Goal: Task Accomplishment & Management: Complete application form

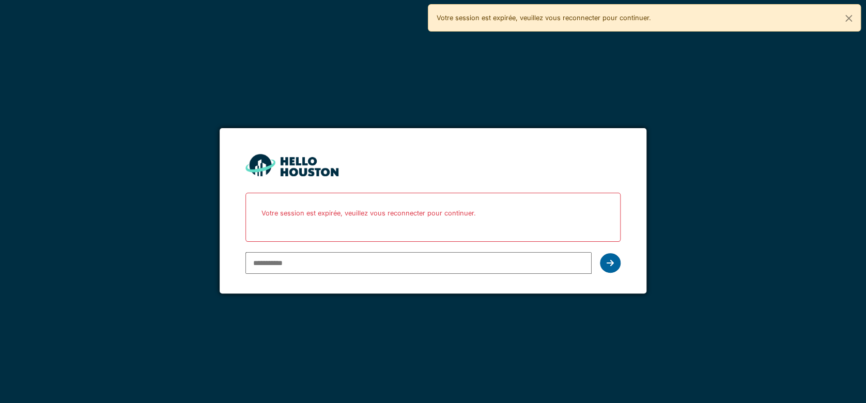
type input "**********"
click at [610, 264] on icon at bounding box center [609, 263] width 7 height 8
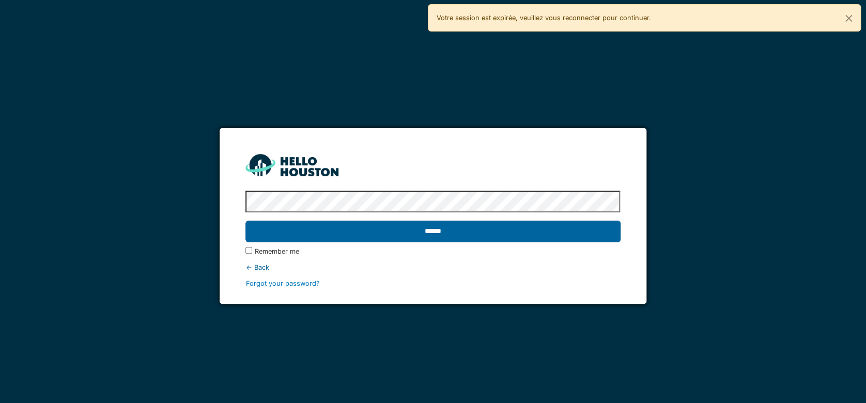
click at [476, 230] on input "******" at bounding box center [432, 232] width 374 height 22
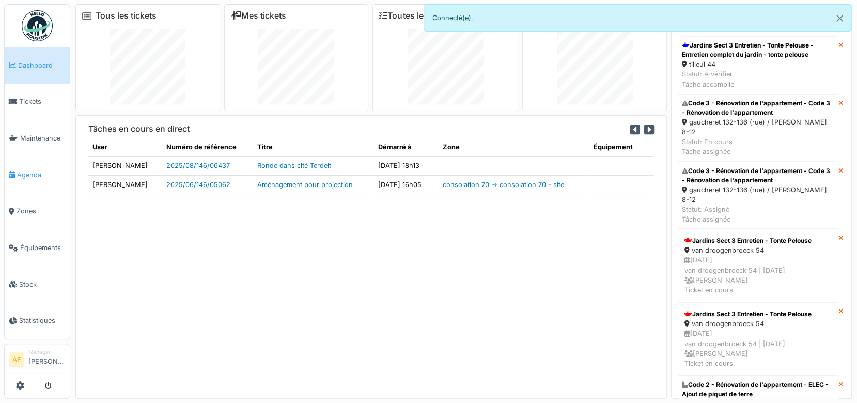
click at [43, 170] on span "Agenda" at bounding box center [41, 175] width 49 height 10
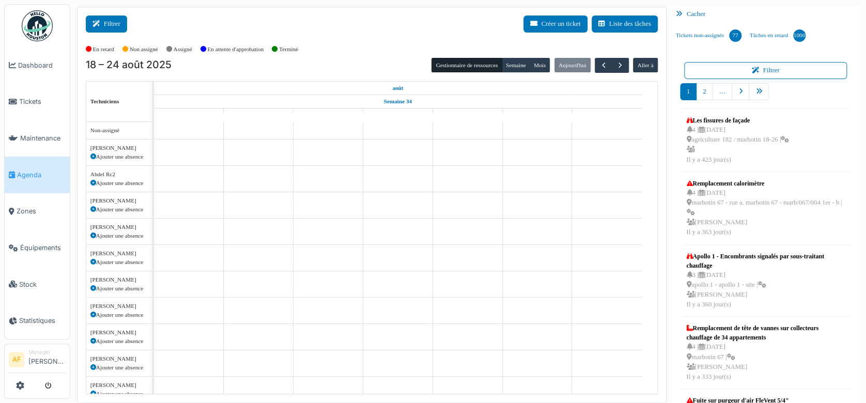
click at [113, 26] on button "Filtrer" at bounding box center [106, 23] width 41 height 17
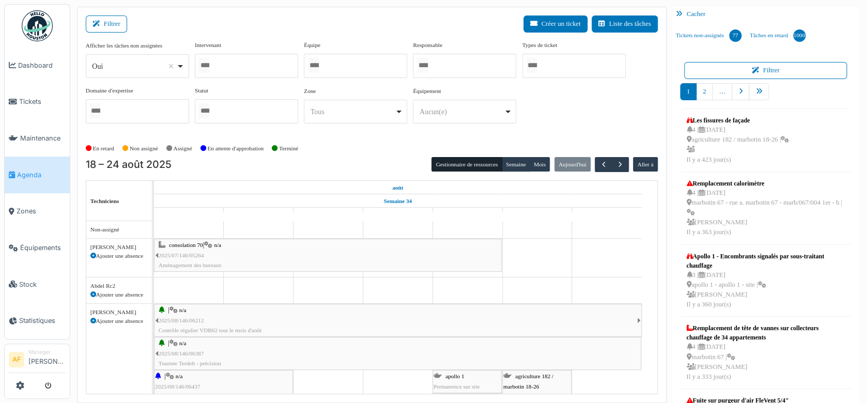
click at [224, 65] on div at bounding box center [246, 66] width 103 height 24
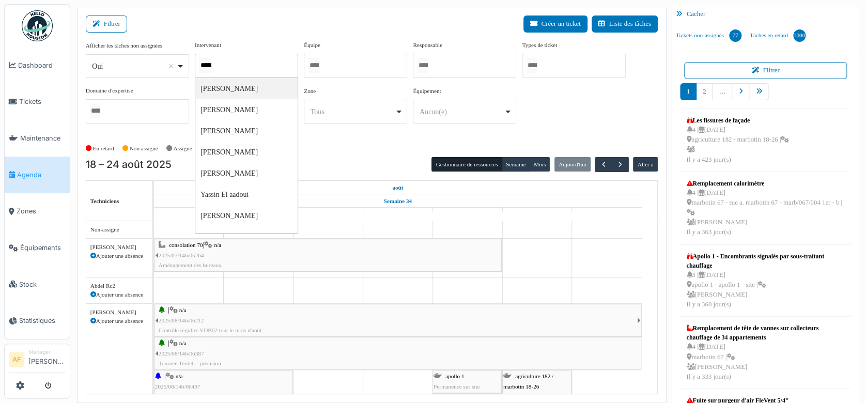
type input "******"
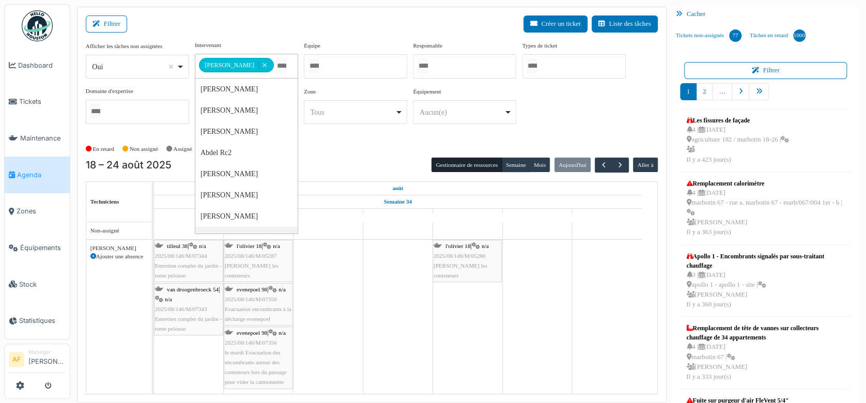
click at [198, 307] on span "2025/08/146/M/07343" at bounding box center [181, 309] width 52 height 6
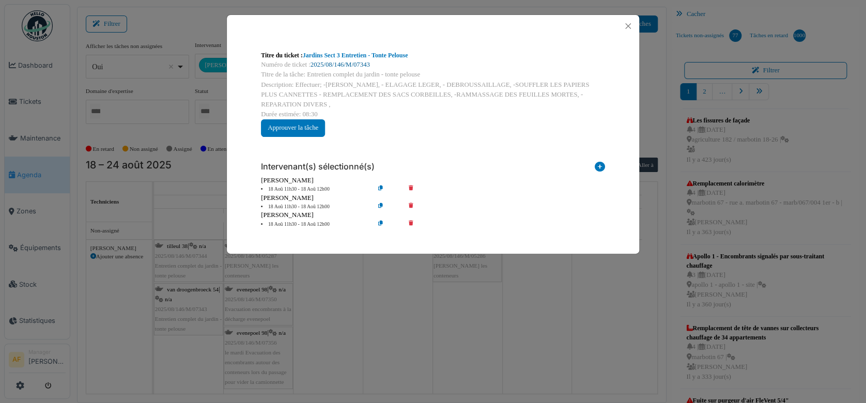
click at [356, 63] on link "2025/08/146/M/07343" at bounding box center [339, 64] width 59 height 7
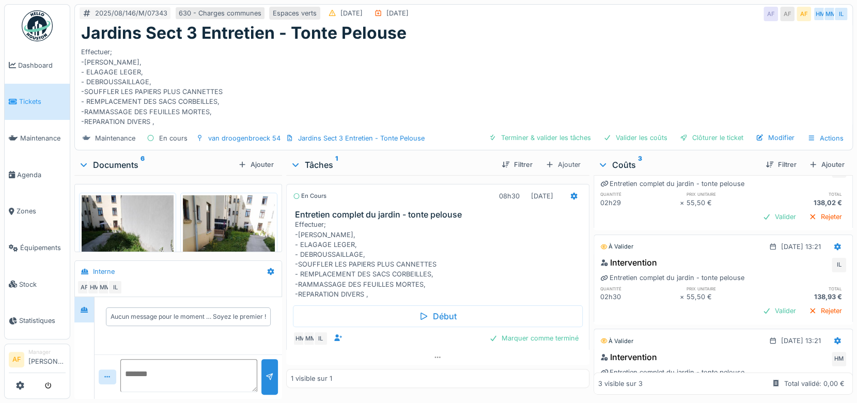
scroll to position [109, 0]
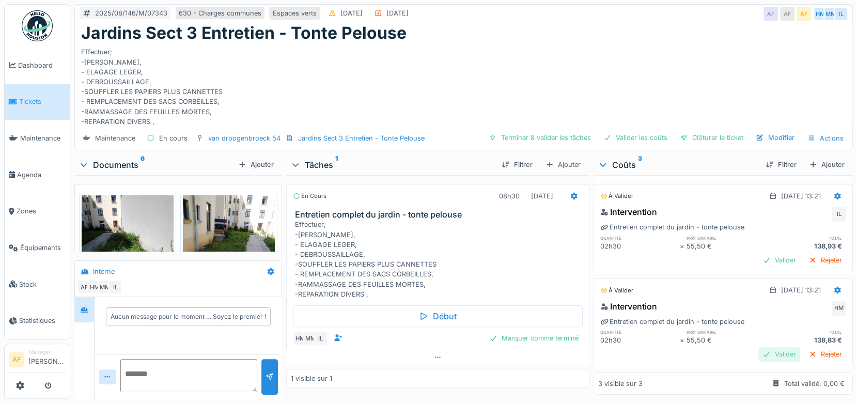
click at [758, 347] on div "Valider" at bounding box center [779, 354] width 42 height 14
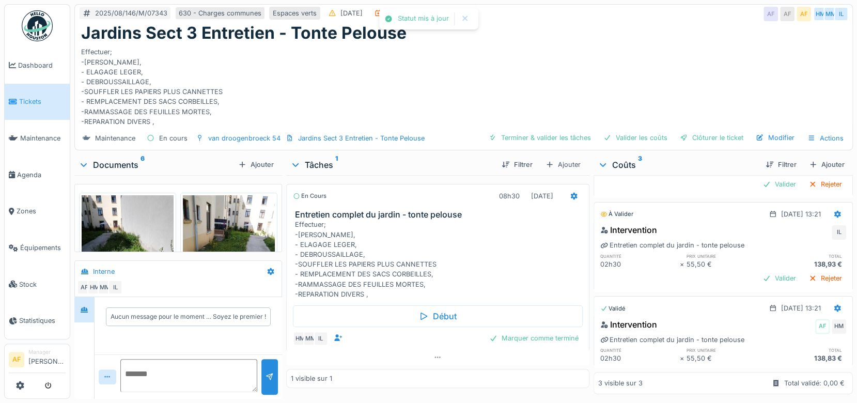
scroll to position [91, 0]
click at [758, 271] on div "Valider" at bounding box center [779, 278] width 42 height 14
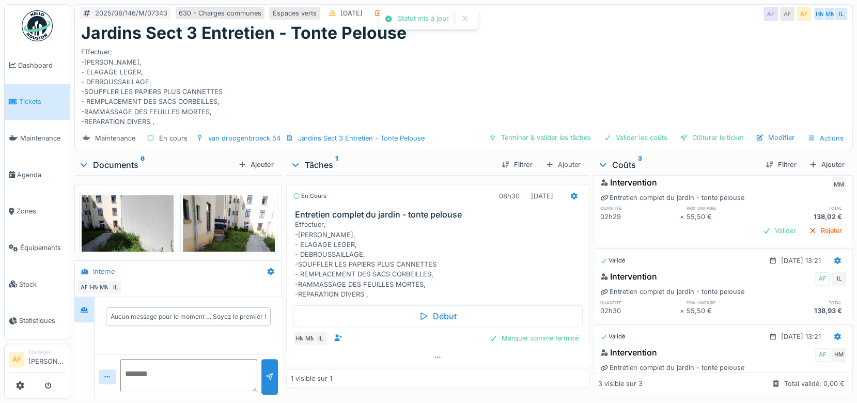
scroll to position [0, 0]
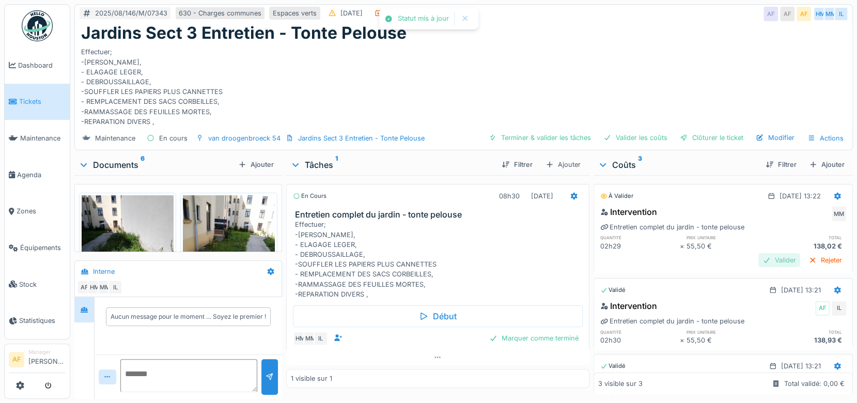
click at [758, 253] on div "Valider" at bounding box center [779, 260] width 42 height 14
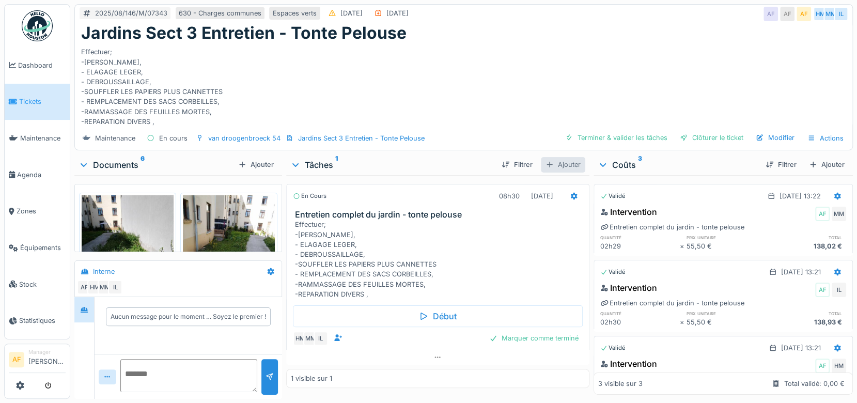
click at [565, 157] on div "Ajouter" at bounding box center [563, 164] width 44 height 15
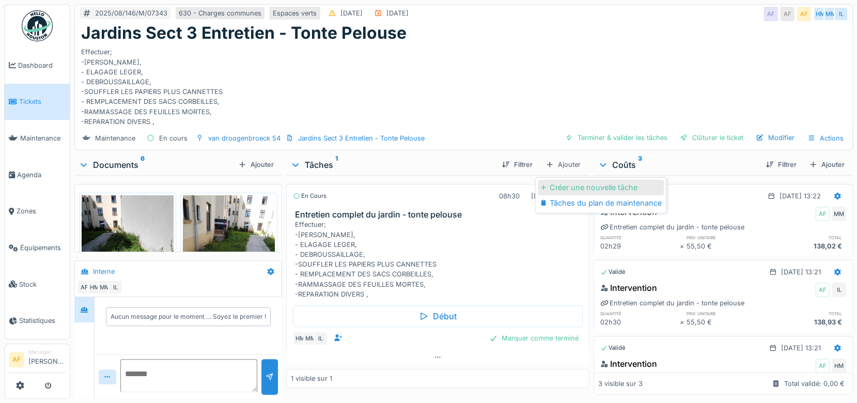
click at [587, 180] on div "Créer une nouvelle tâche" at bounding box center [601, 187] width 126 height 15
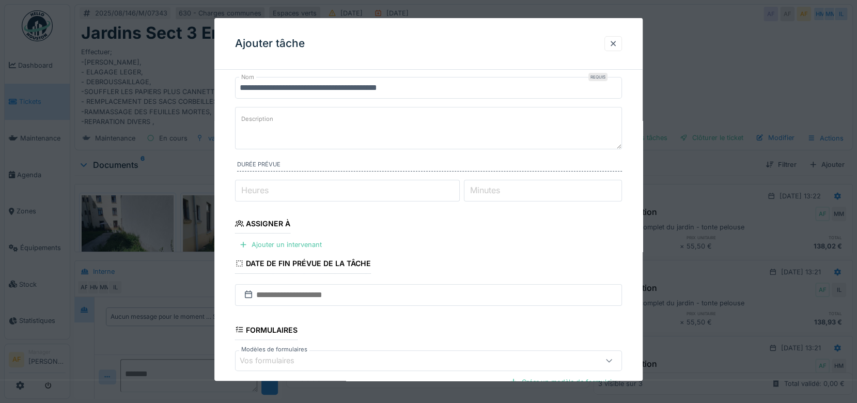
scroll to position [57, 0]
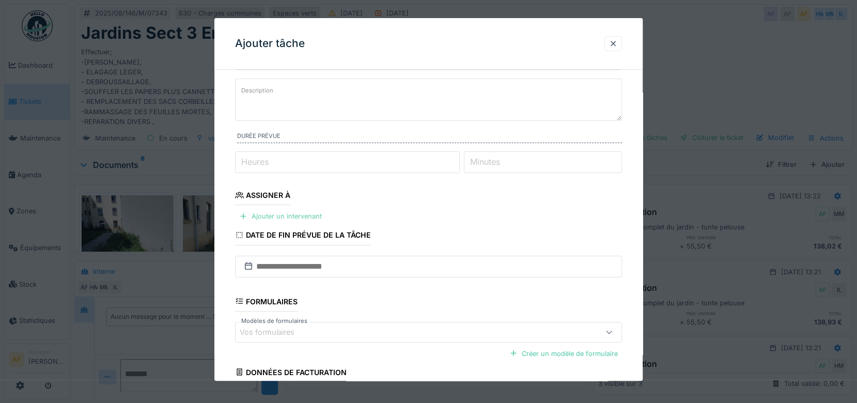
click at [305, 216] on div "Ajouter un intervenant" at bounding box center [280, 216] width 91 height 14
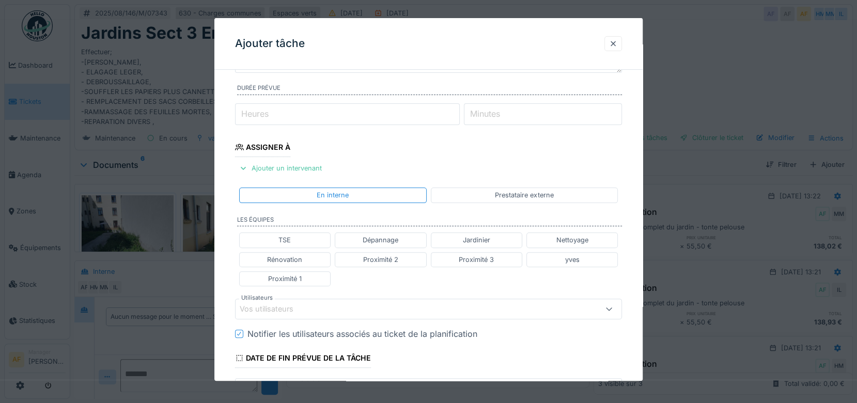
scroll to position [172, 0]
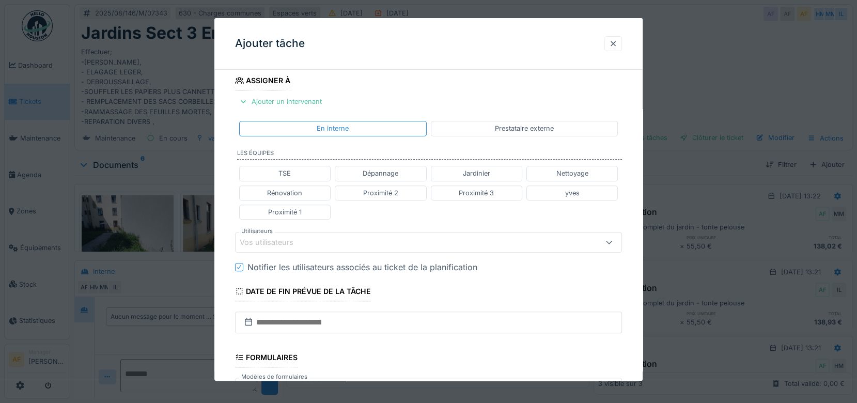
click at [318, 243] on div "Vos utilisateurs" at bounding box center [406, 242] width 332 height 11
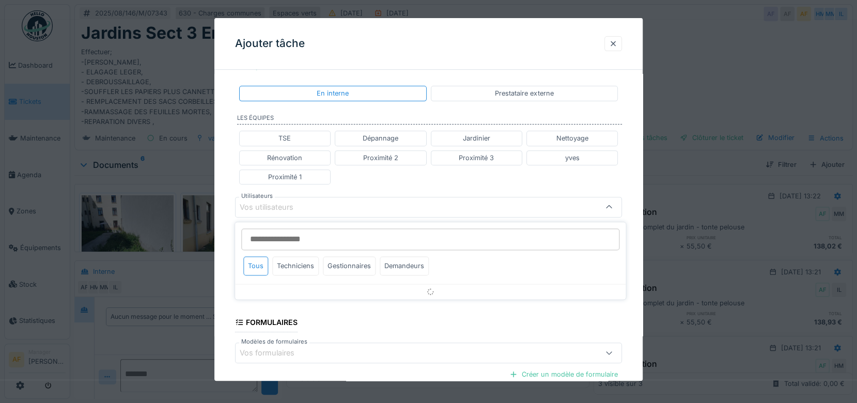
scroll to position [213, 0]
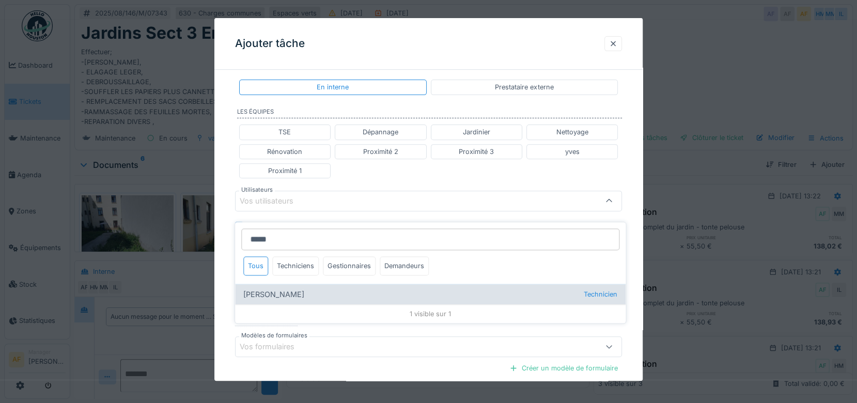
type input "*****"
click at [261, 289] on div "Rufat Azizi Technicien" at bounding box center [430, 294] width 390 height 21
type input "****"
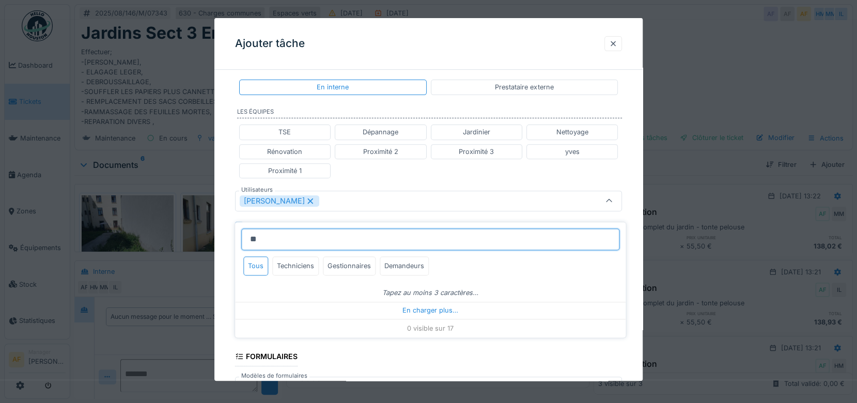
type input "*"
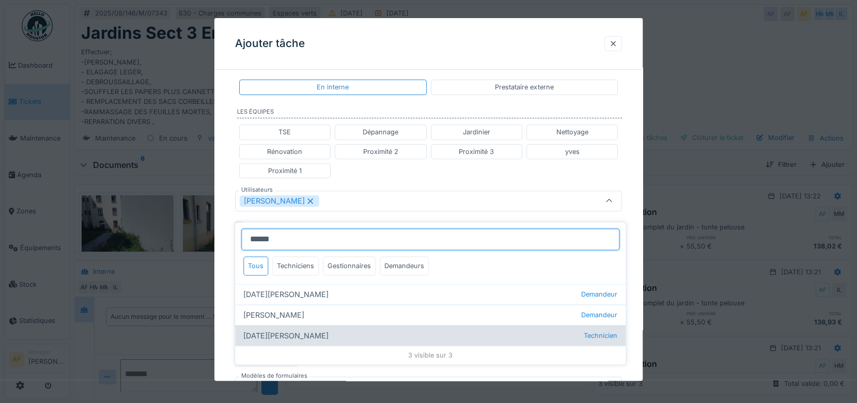
type input "******"
click at [320, 329] on div "Ramazan Eryoruk Technicien" at bounding box center [430, 335] width 390 height 21
type input "**********"
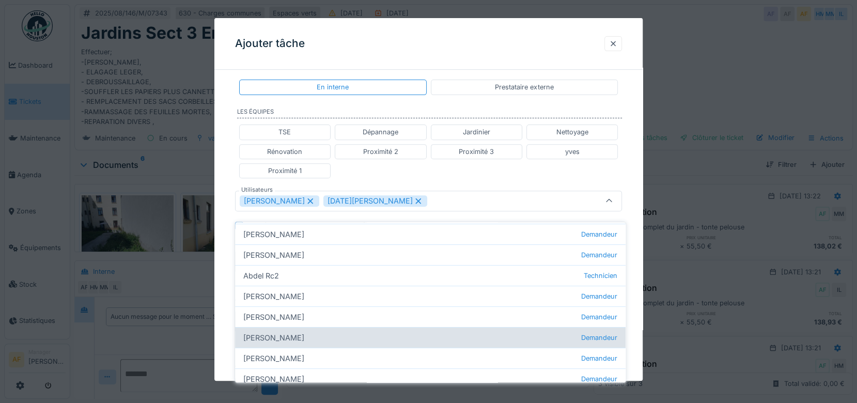
scroll to position [115, 0]
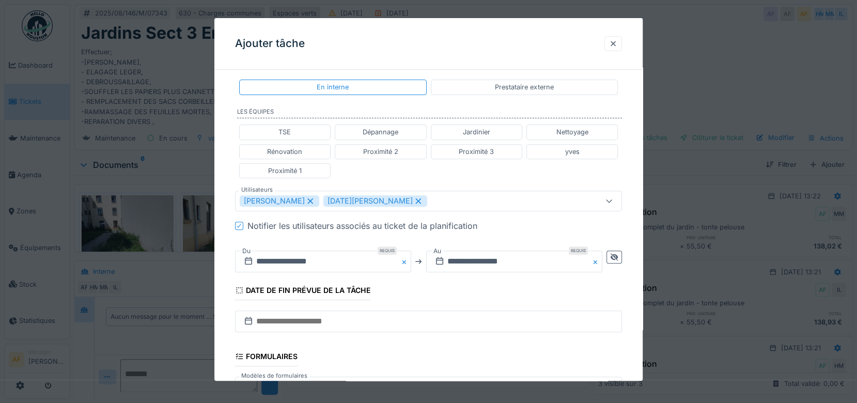
click at [453, 169] on div "TSE Dépannage Jardinier Nettoyage Rénovation Proximité 2 Proximité 3 yves Proxi…" at bounding box center [428, 151] width 387 height 62
click at [309, 260] on input "**********" at bounding box center [323, 261] width 176 height 22
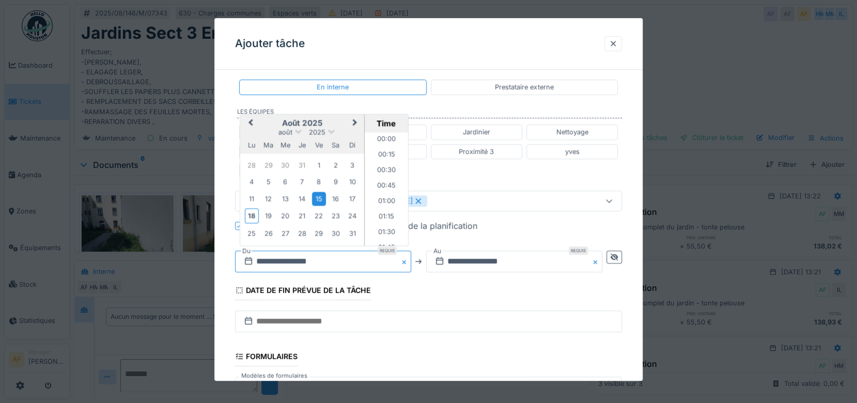
scroll to position [664, 0]
click at [269, 213] on div "19" at bounding box center [268, 216] width 14 height 14
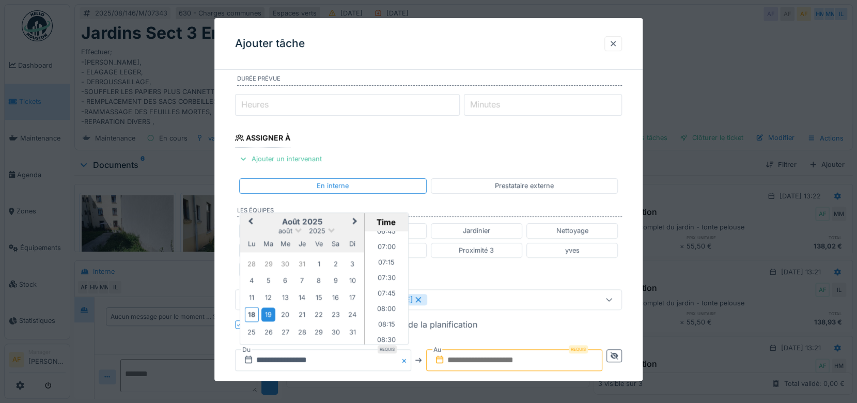
scroll to position [433, 0]
click at [387, 270] on li "07:30" at bounding box center [387, 270] width 44 height 15
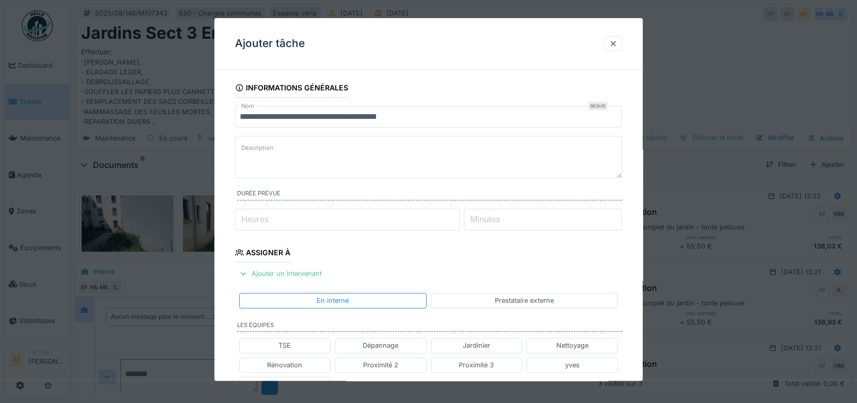
scroll to position [229, 0]
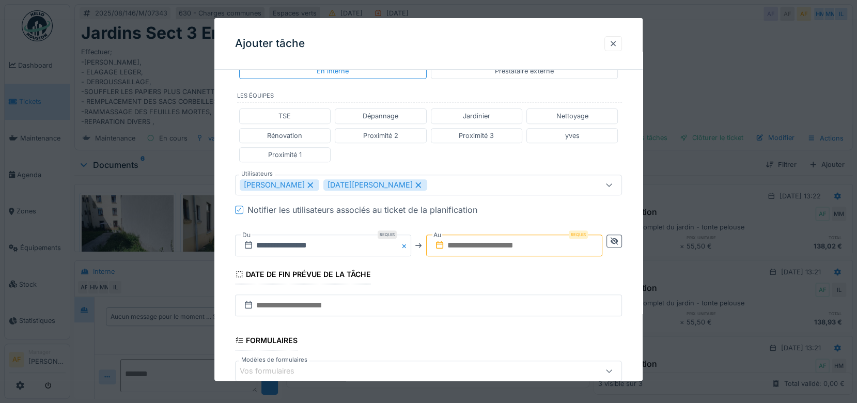
click at [495, 243] on input "text" at bounding box center [514, 245] width 176 height 22
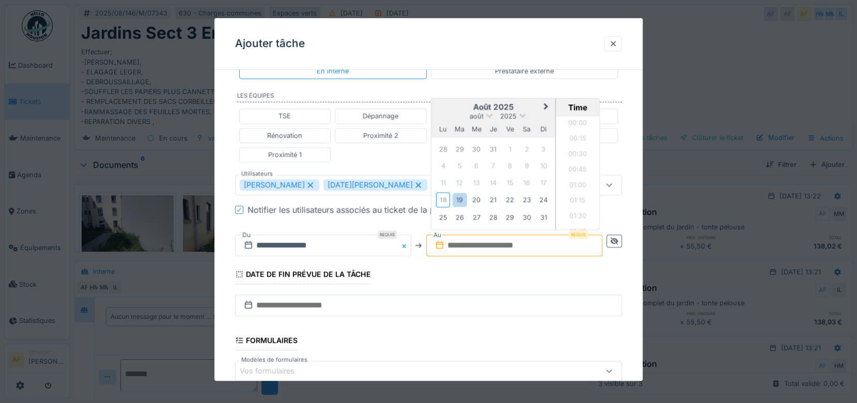
scroll to position [1098, 0]
click at [540, 245] on input "text" at bounding box center [514, 245] width 176 height 22
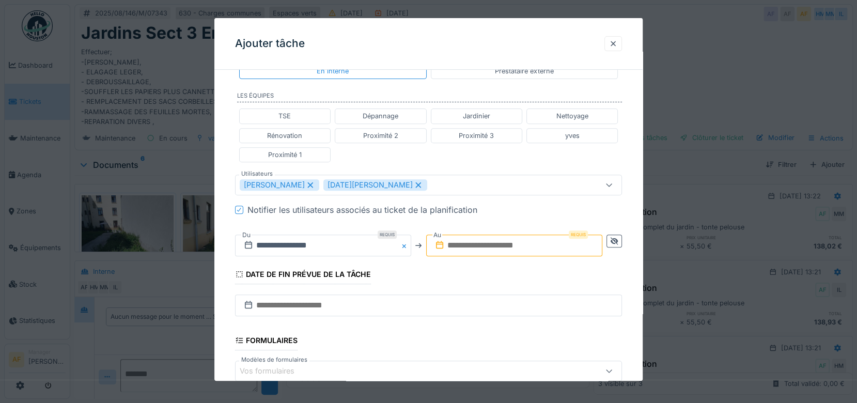
click at [549, 245] on input "text" at bounding box center [514, 245] width 176 height 22
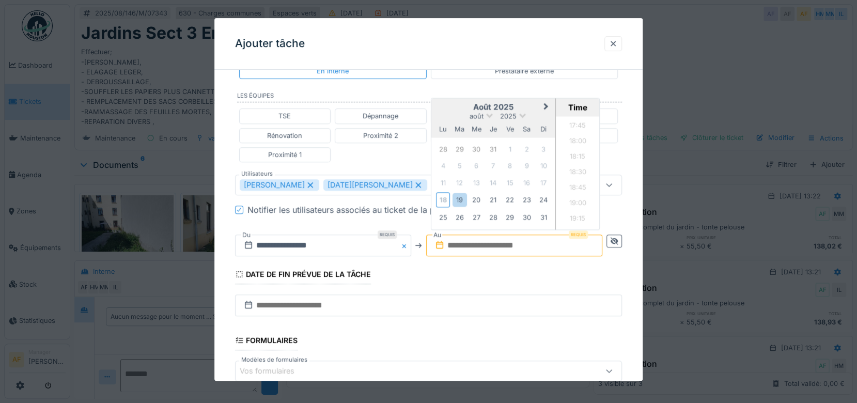
click at [438, 171] on div "4 5 6 7 8 9 10" at bounding box center [492, 166] width 117 height 17
click at [463, 198] on div "19" at bounding box center [459, 200] width 14 height 14
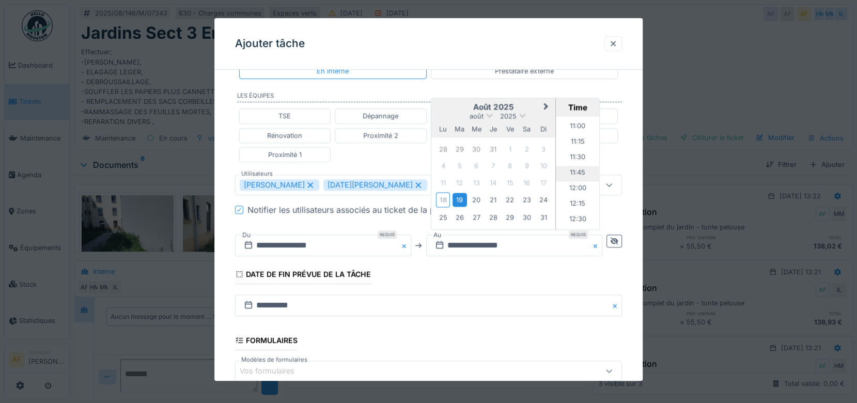
scroll to position [696, 0]
click at [582, 166] on li "12:00" at bounding box center [578, 171] width 44 height 15
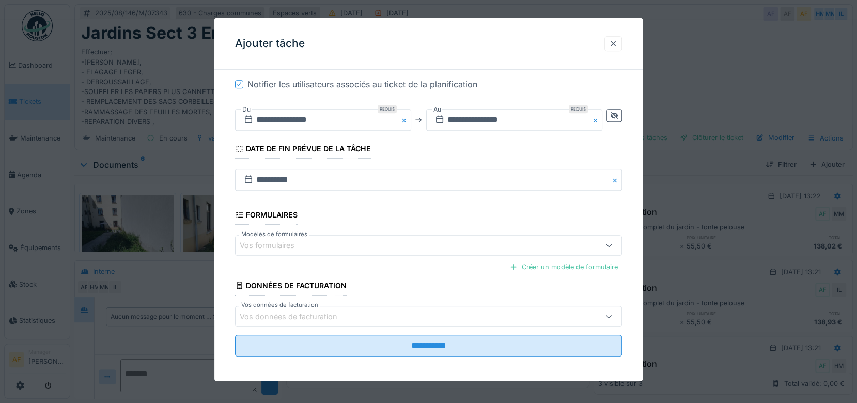
scroll to position [358, 0]
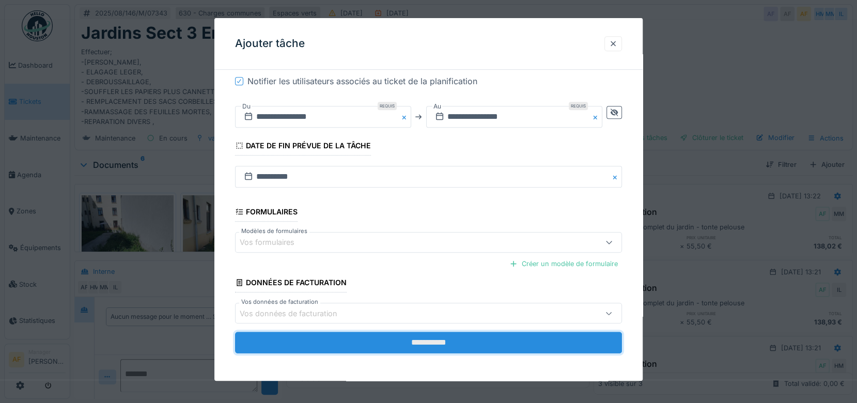
click at [434, 339] on input "**********" at bounding box center [428, 343] width 387 height 22
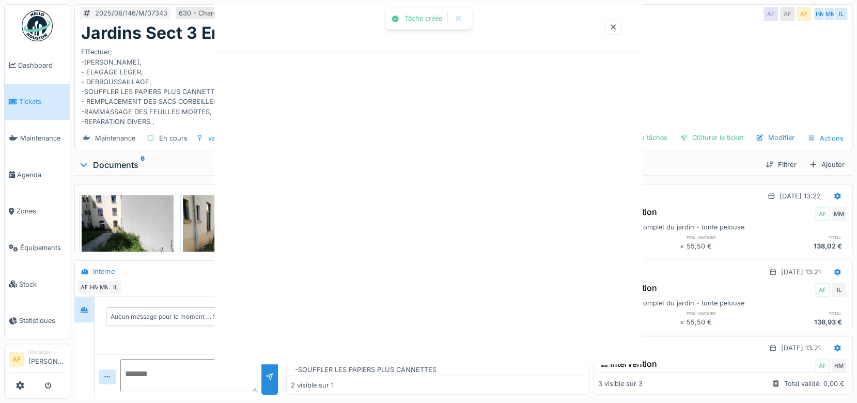
scroll to position [0, 0]
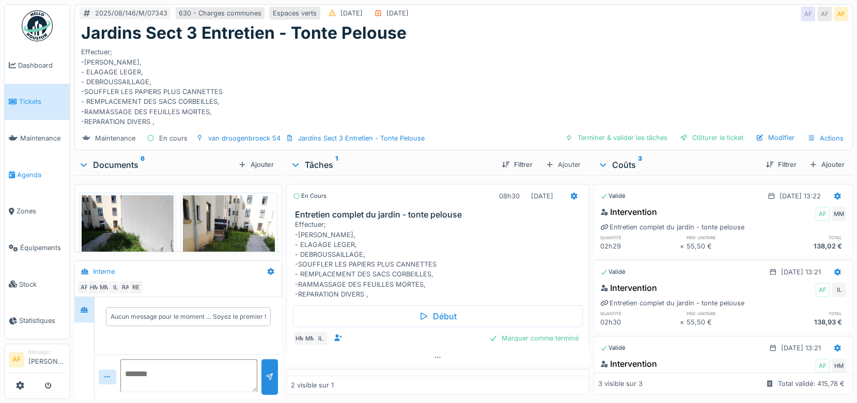
click at [28, 170] on span "Agenda" at bounding box center [41, 175] width 49 height 10
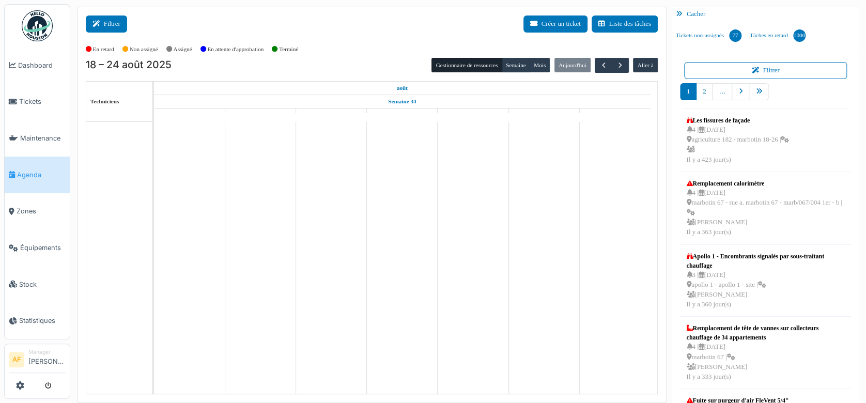
click at [106, 24] on button "Filtrer" at bounding box center [106, 23] width 41 height 17
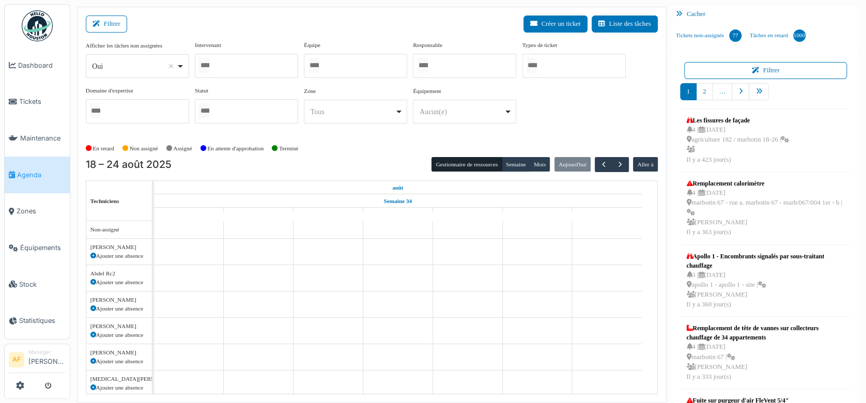
click at [267, 71] on div at bounding box center [246, 66] width 103 height 24
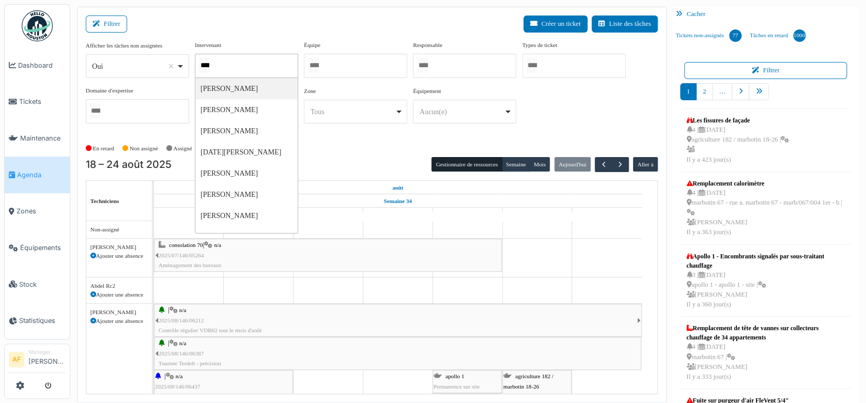
type input "*****"
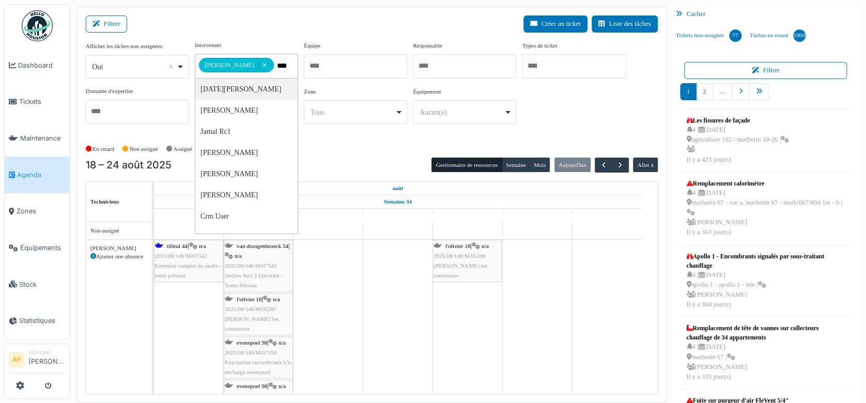
type input "*****"
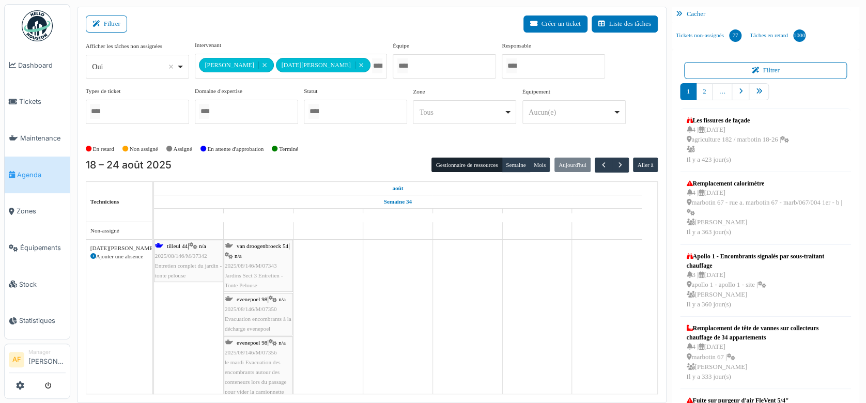
click at [309, 24] on div "Filtrer Créer un ticket Liste des tâches" at bounding box center [372, 27] width 572 height 25
click at [33, 133] on span "Maintenance" at bounding box center [42, 138] width 45 height 10
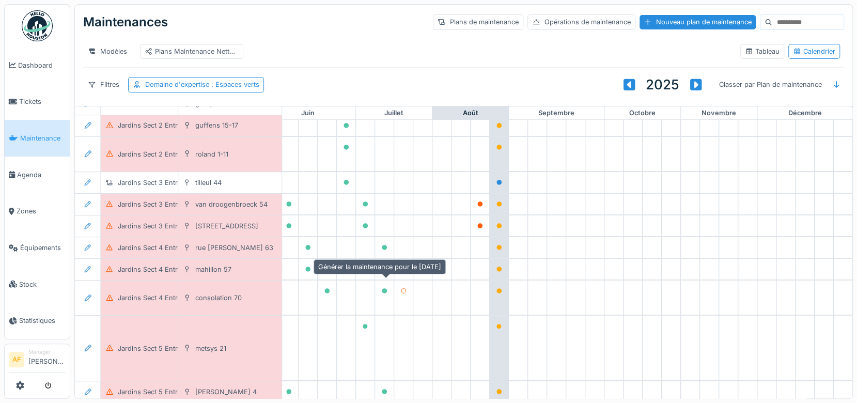
scroll to position [287, 467]
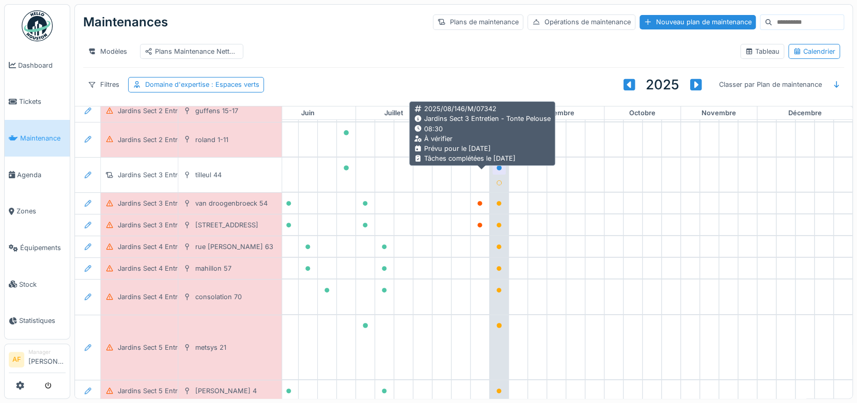
click at [496, 170] on icon at bounding box center [498, 167] width 5 height 5
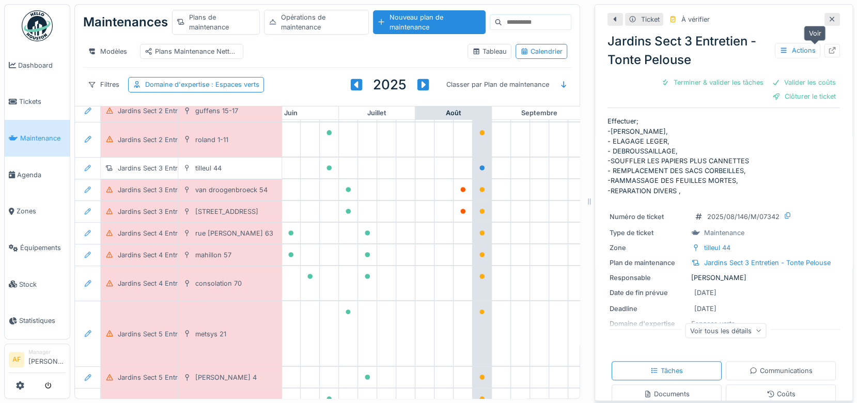
click at [829, 49] on icon at bounding box center [832, 50] width 7 height 7
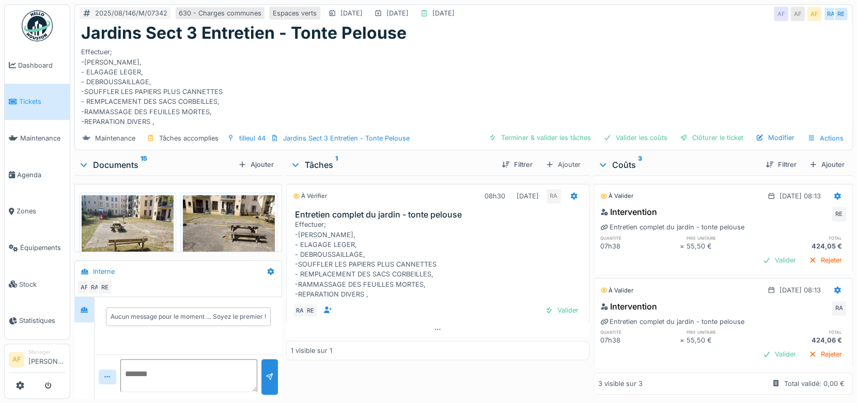
scroll to position [8, 0]
click at [763, 347] on div "Valider" at bounding box center [779, 354] width 42 height 14
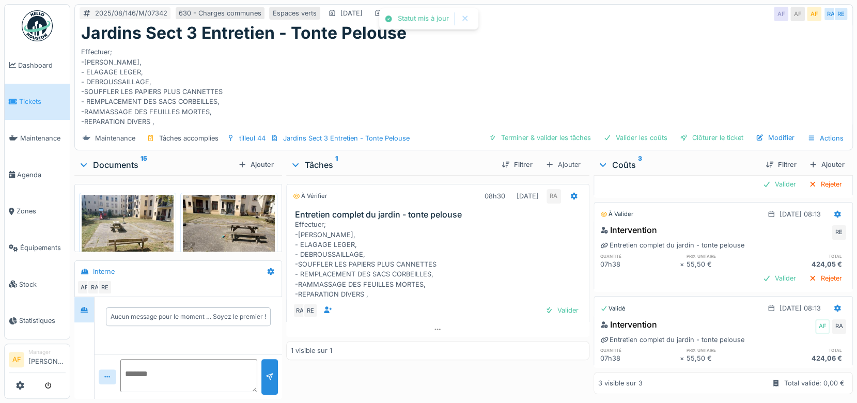
scroll to position [91, 0]
click at [762, 271] on div "Valider" at bounding box center [779, 278] width 42 height 14
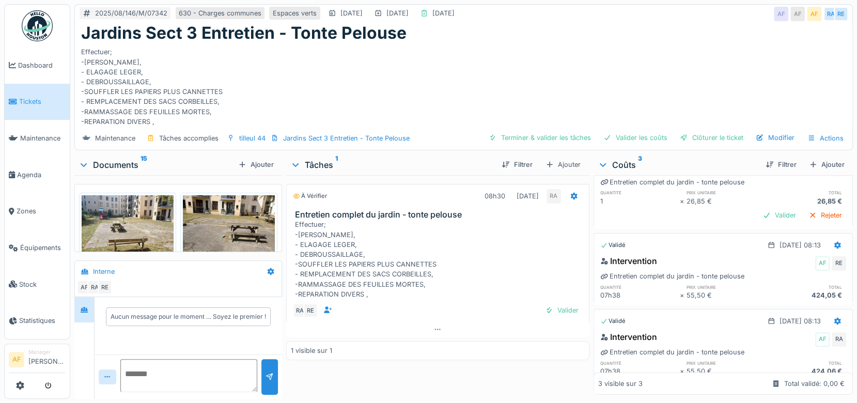
scroll to position [0, 0]
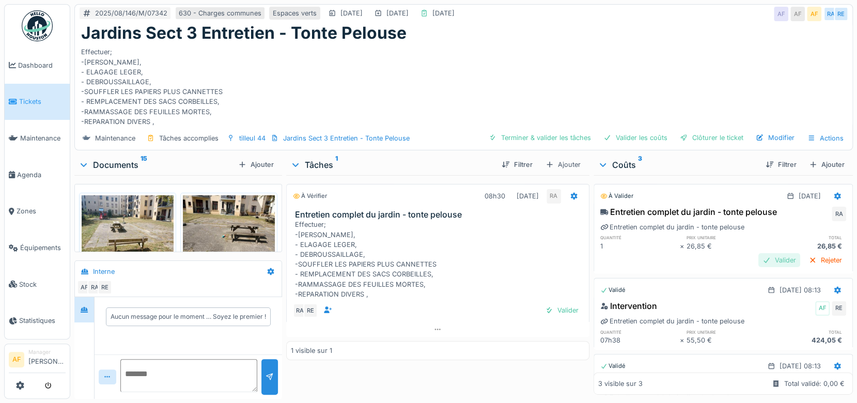
click at [758, 253] on div "Valider" at bounding box center [779, 260] width 42 height 14
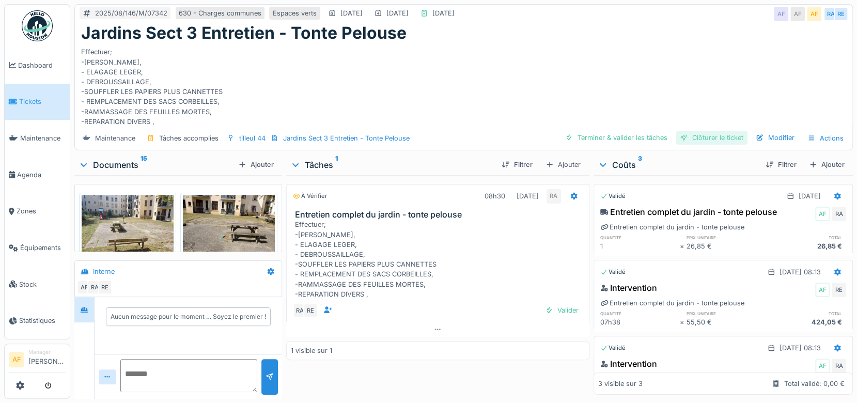
click at [723, 131] on div "Clôturer le ticket" at bounding box center [712, 138] width 72 height 14
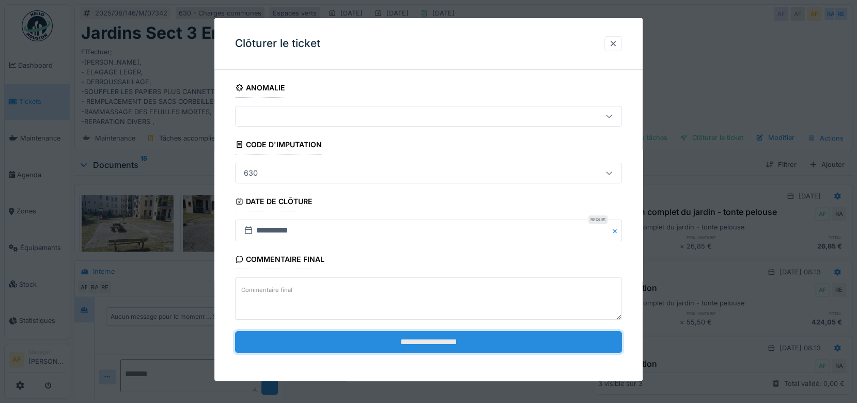
click at [434, 340] on input "**********" at bounding box center [428, 342] width 387 height 22
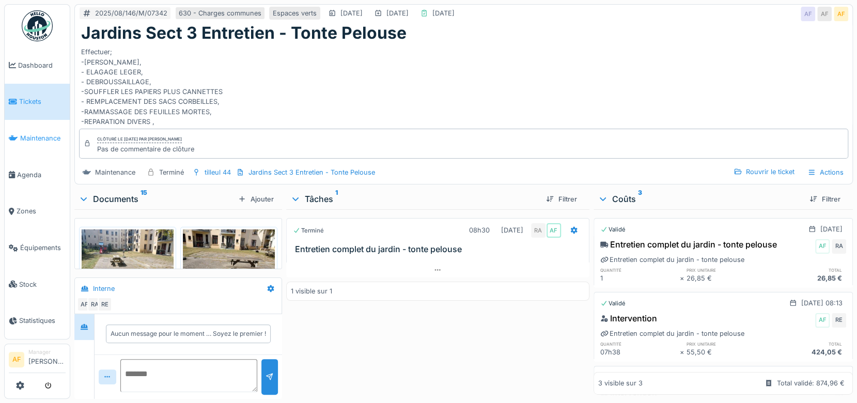
click at [41, 135] on span "Maintenance" at bounding box center [42, 138] width 45 height 10
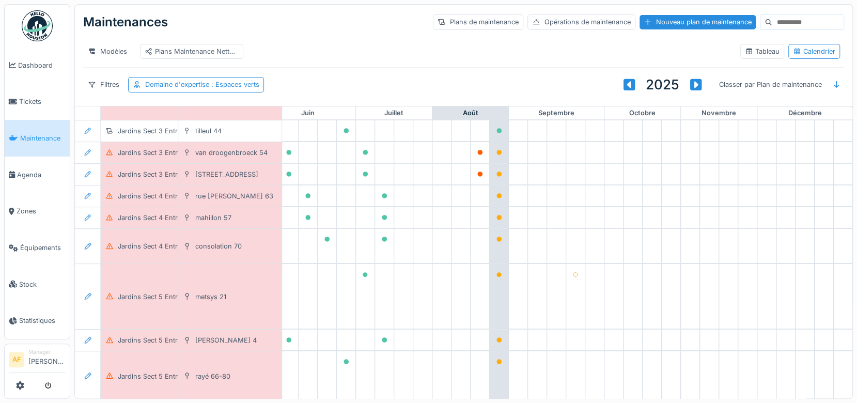
scroll to position [344, 467]
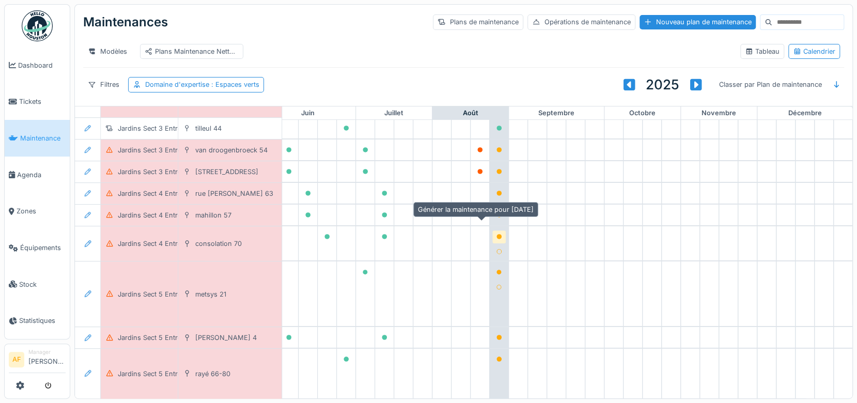
click at [496, 234] on icon at bounding box center [498, 236] width 5 height 5
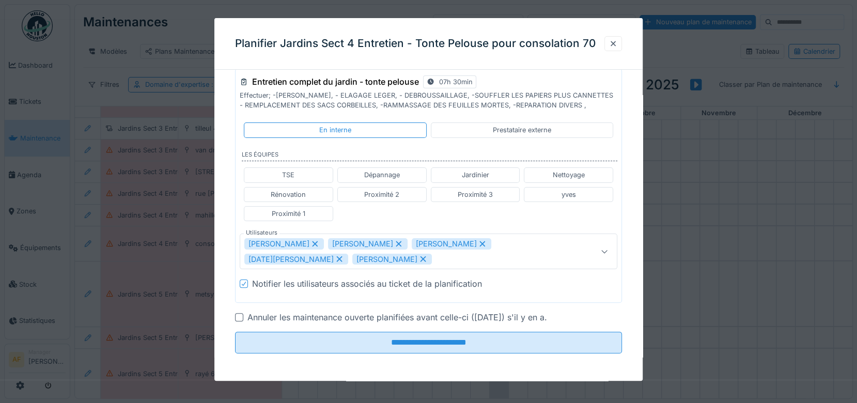
scroll to position [0, 0]
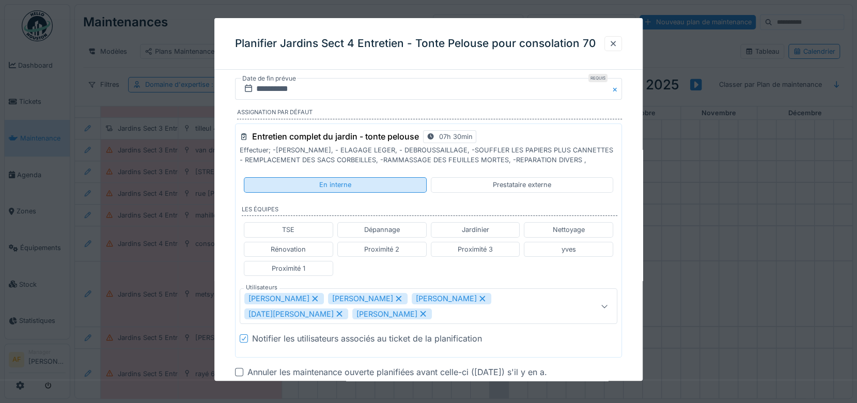
click at [325, 186] on div "En interne" at bounding box center [335, 185] width 32 height 10
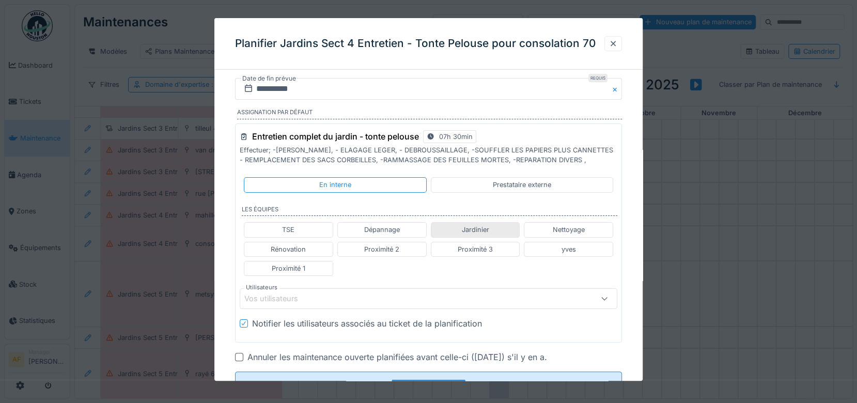
click at [492, 232] on div "Jardinier" at bounding box center [475, 229] width 89 height 15
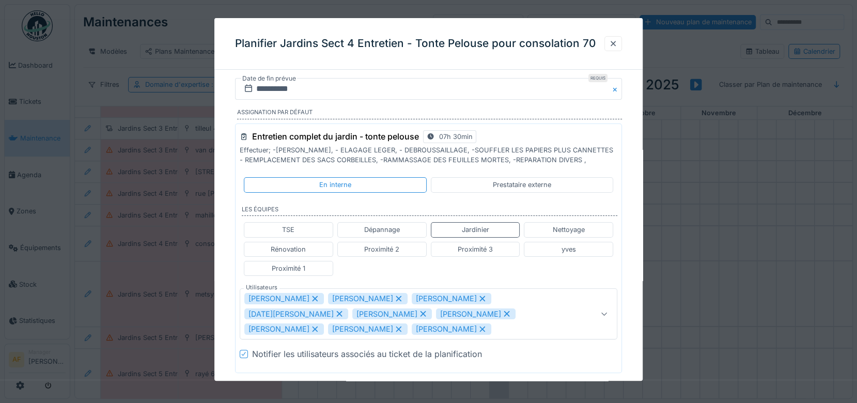
click at [397, 297] on icon at bounding box center [399, 298] width 6 height 6
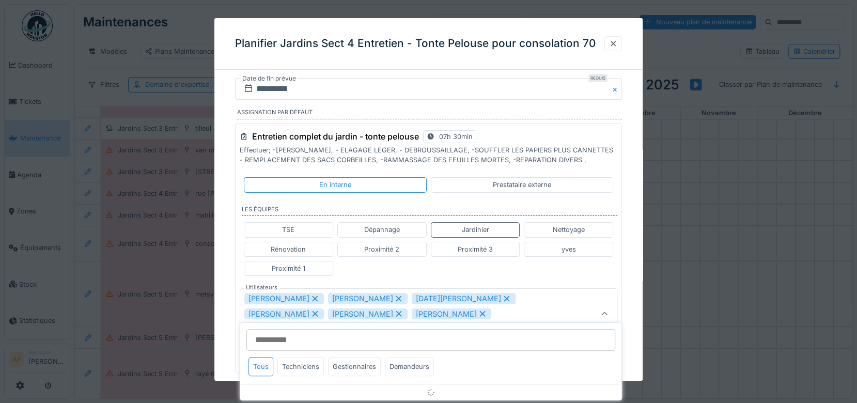
scroll to position [55, 0]
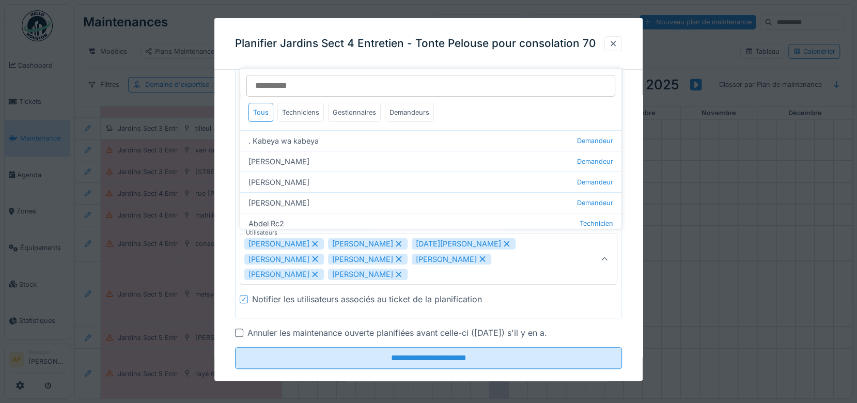
click at [320, 255] on icon at bounding box center [314, 258] width 9 height 7
click at [478, 255] on icon at bounding box center [482, 258] width 9 height 7
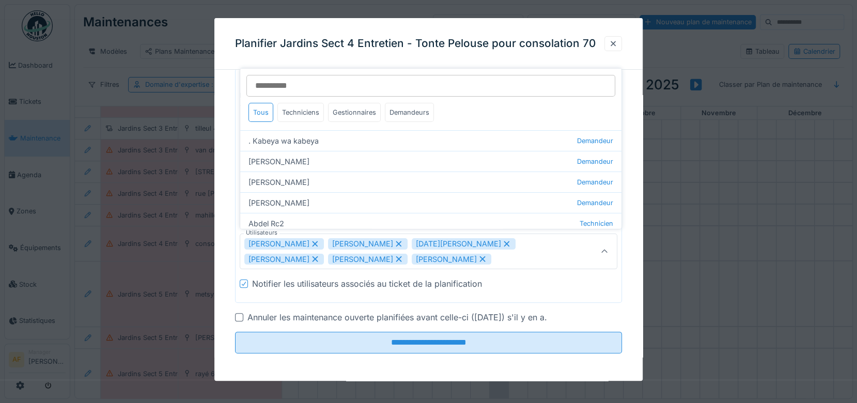
click at [478, 260] on icon at bounding box center [482, 258] width 9 height 7
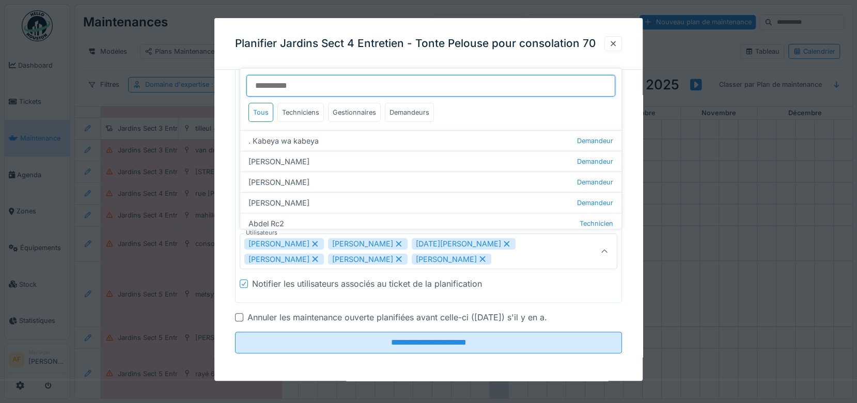
type input "**********"
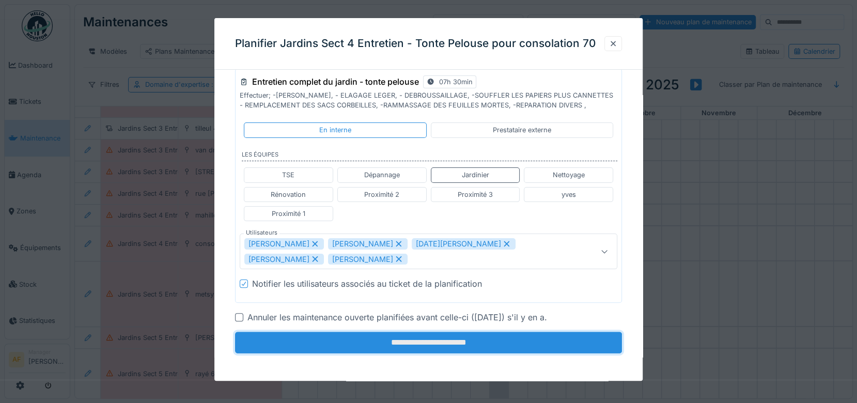
click at [460, 341] on input "**********" at bounding box center [428, 343] width 387 height 22
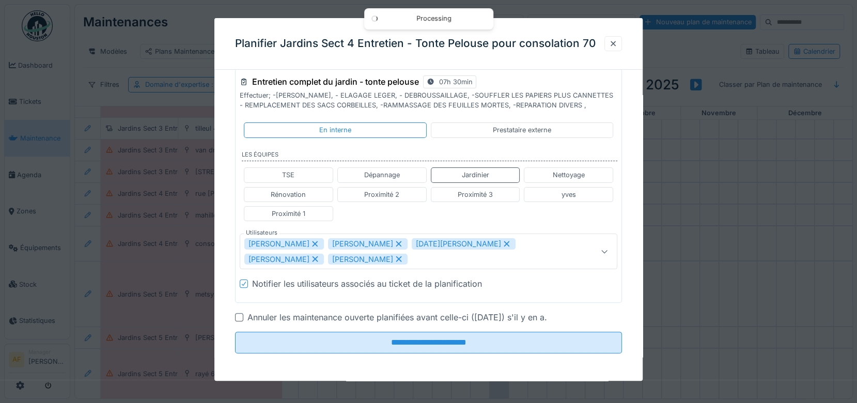
scroll to position [0, 0]
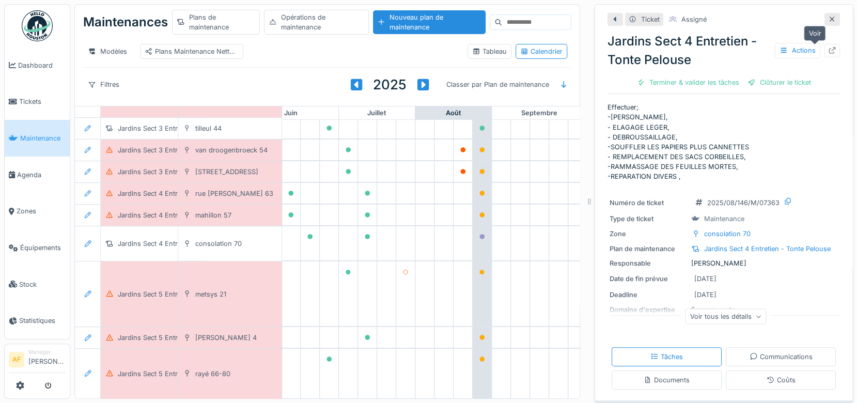
click at [828, 50] on icon at bounding box center [832, 50] width 8 height 7
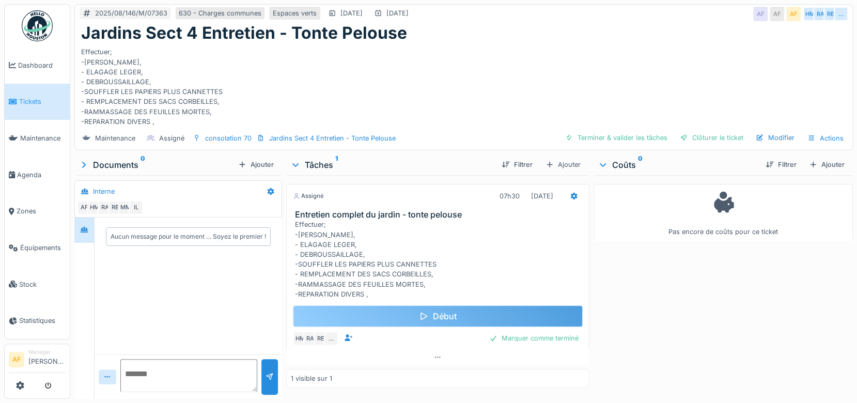
scroll to position [8, 0]
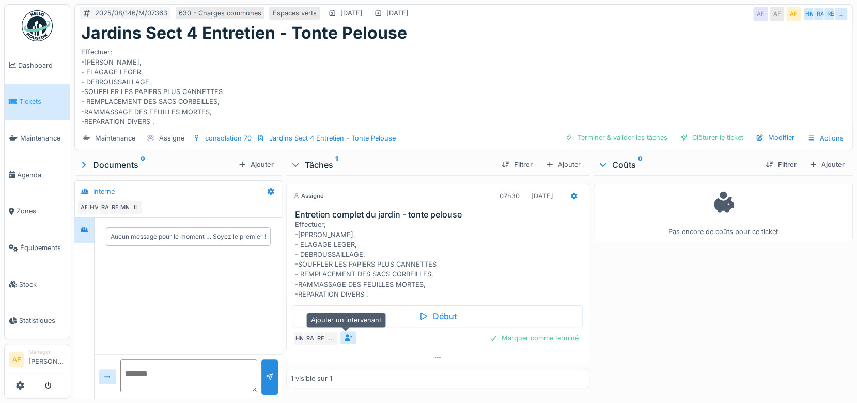
click at [347, 334] on icon at bounding box center [348, 337] width 8 height 7
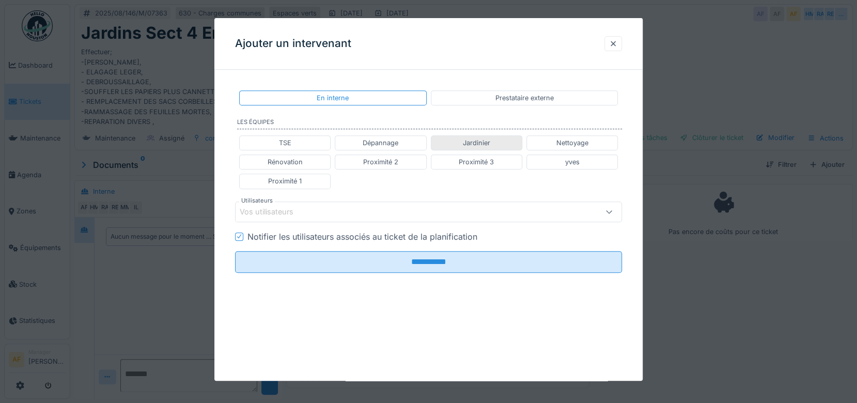
click at [489, 146] on div "Jardinier" at bounding box center [476, 143] width 27 height 10
type input "**********"
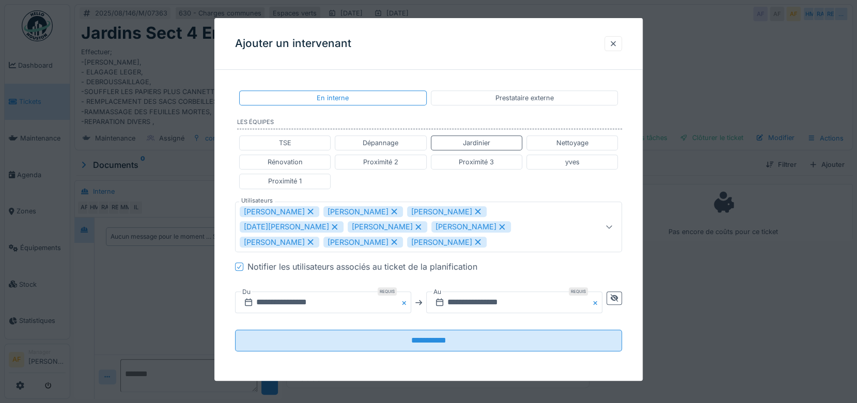
click at [468, 43] on div "Ajouter un intervenant" at bounding box center [428, 44] width 429 height 52
click at [326, 305] on input "**********" at bounding box center [323, 302] width 176 height 22
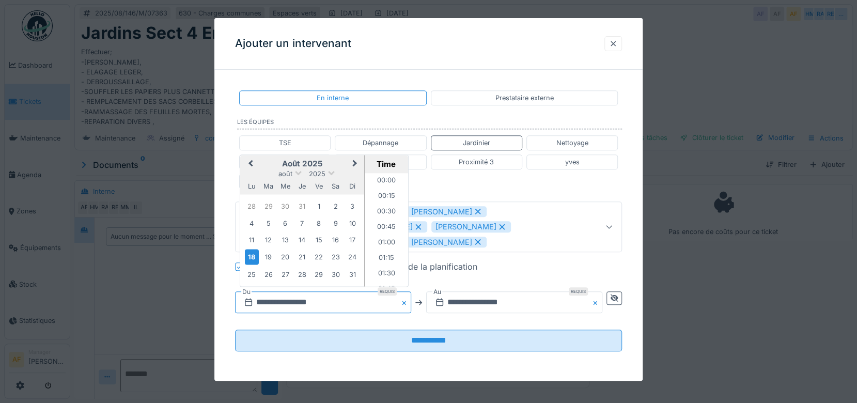
scroll to position [540, 0]
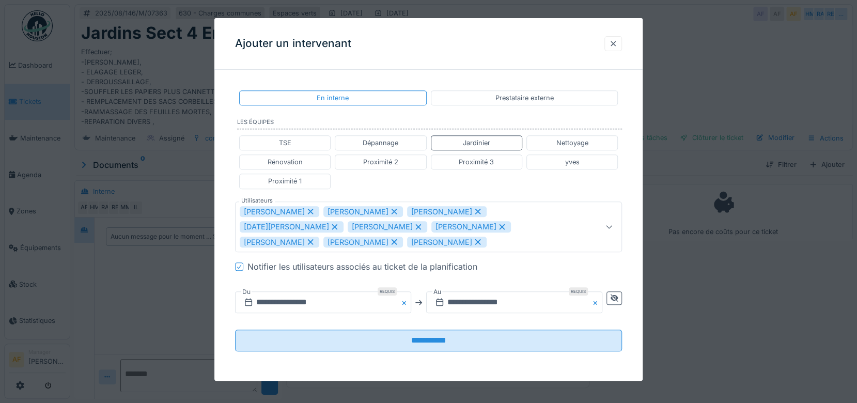
drag, startPoint x: 549, startPoint y: 367, endPoint x: 556, endPoint y: 229, distance: 138.1
click at [549, 365] on div "**********" at bounding box center [428, 229] width 429 height 302
click at [617, 43] on div at bounding box center [613, 44] width 8 height 10
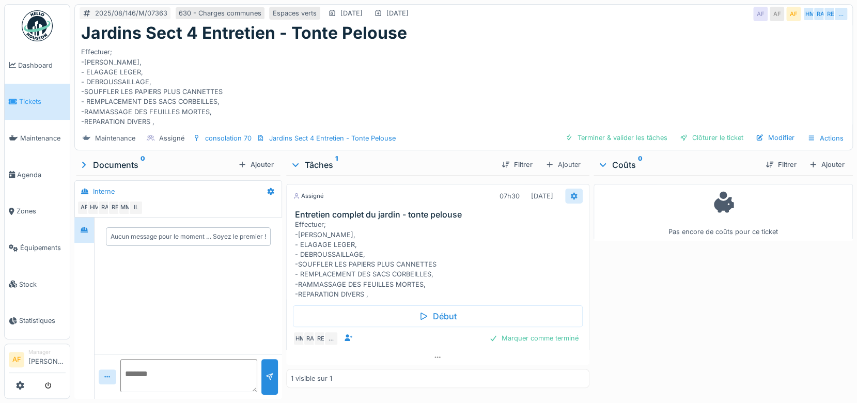
click at [570, 192] on icon at bounding box center [573, 195] width 7 height 7
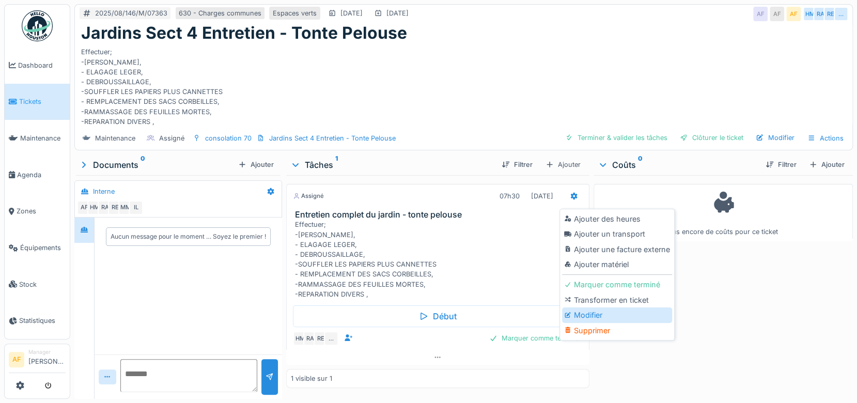
click at [613, 307] on div "Modifier" at bounding box center [617, 314] width 110 height 15
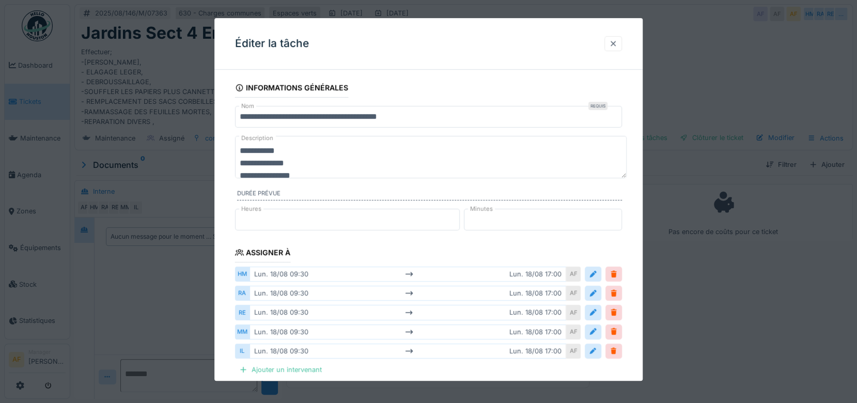
click at [618, 51] on div at bounding box center [613, 43] width 18 height 15
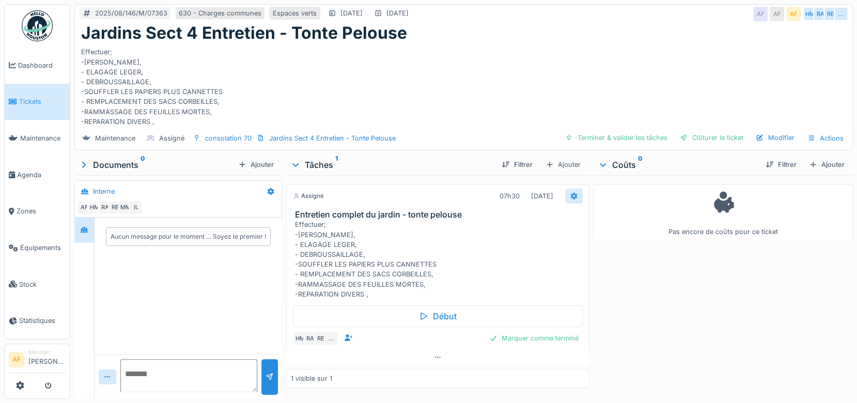
click at [570, 192] on icon at bounding box center [573, 195] width 7 height 7
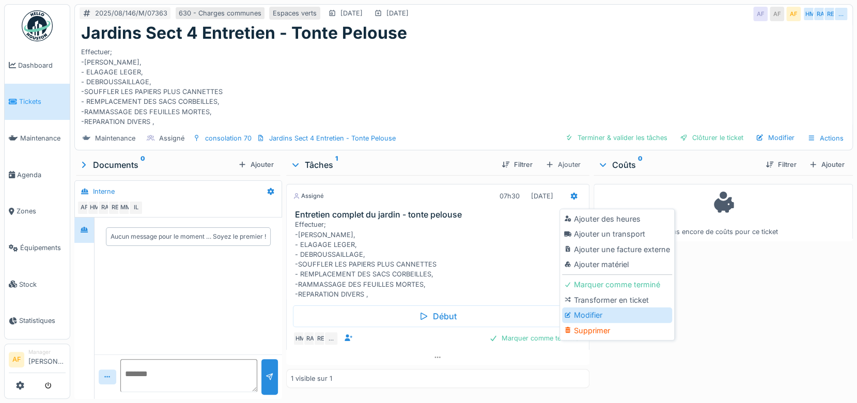
click at [598, 307] on div "Modifier" at bounding box center [617, 314] width 110 height 15
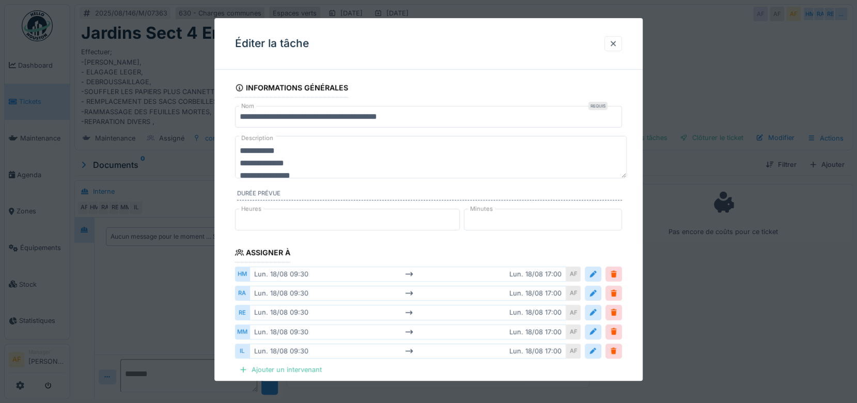
click at [274, 218] on input "*" at bounding box center [347, 220] width 225 height 22
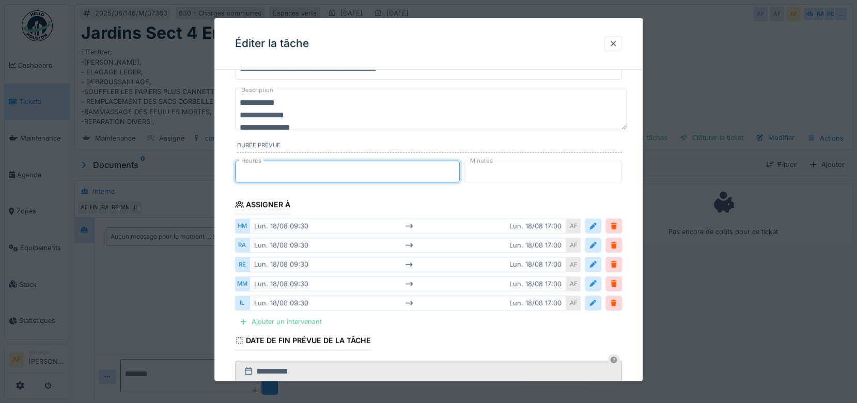
scroll to position [115, 0]
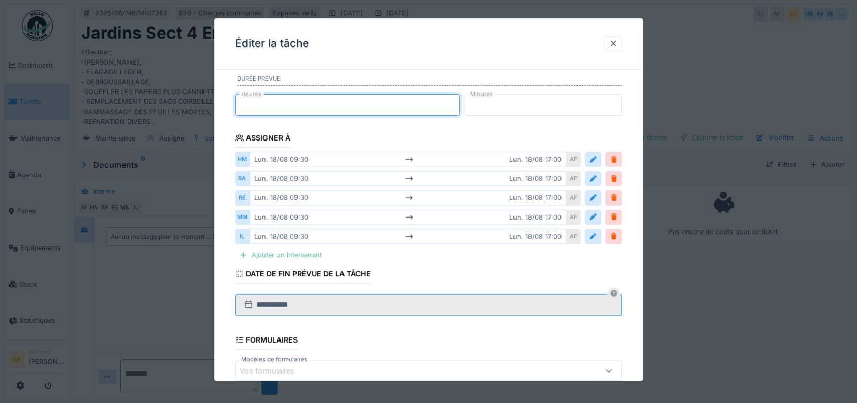
click at [365, 307] on input "**********" at bounding box center [428, 305] width 387 height 22
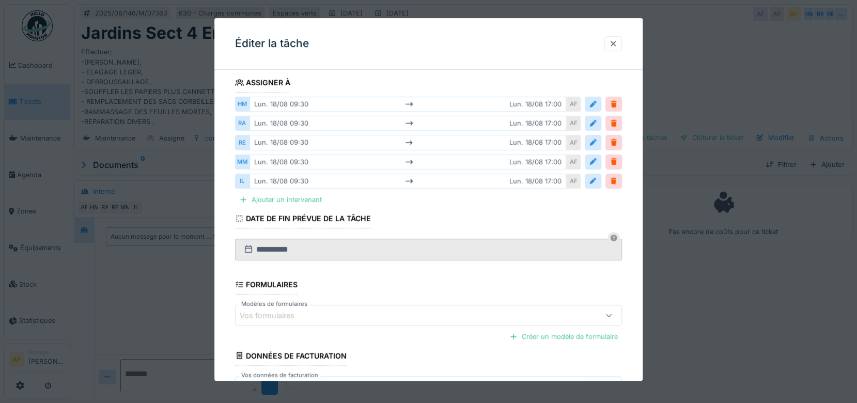
scroll to position [243, 0]
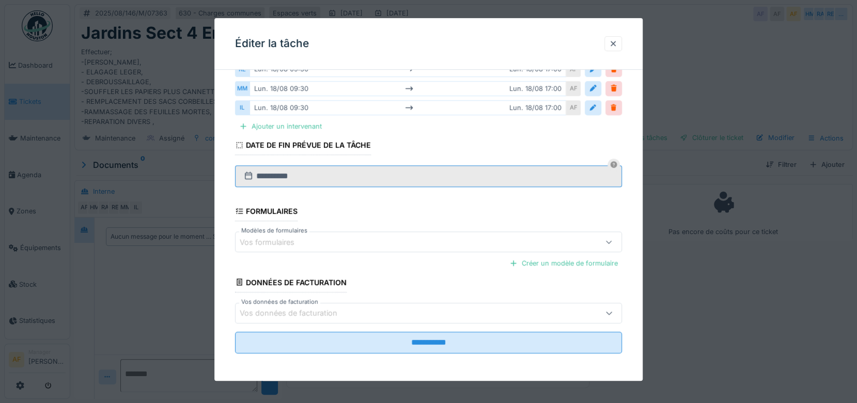
click at [327, 177] on input "**********" at bounding box center [428, 176] width 387 height 22
click at [614, 43] on div at bounding box center [613, 44] width 8 height 10
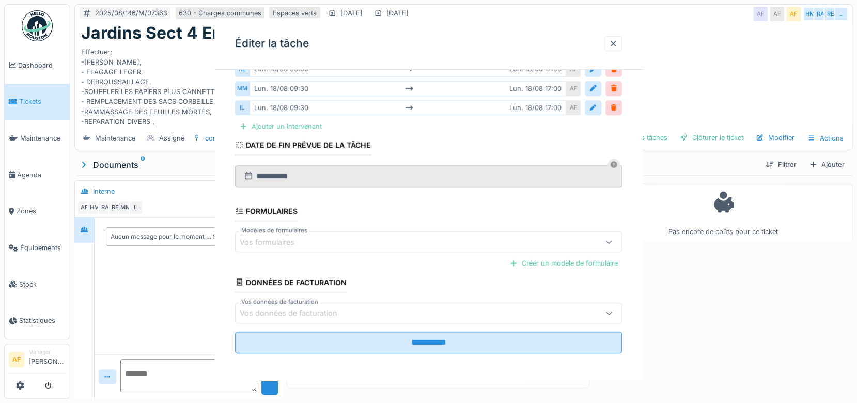
scroll to position [0, 0]
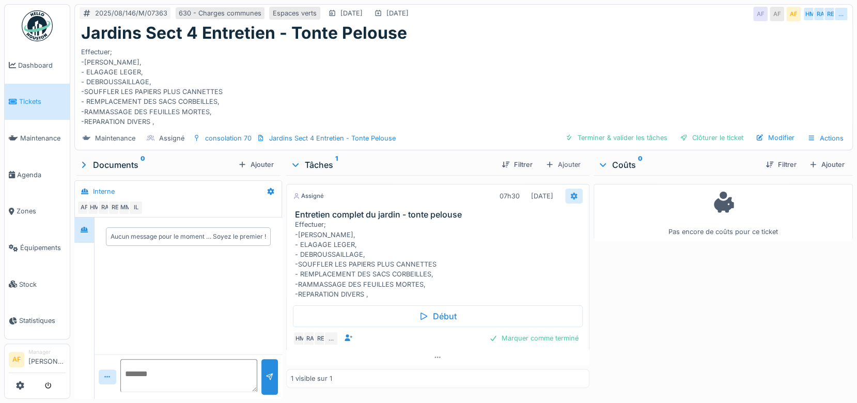
click at [572, 189] on div at bounding box center [574, 196] width 18 height 15
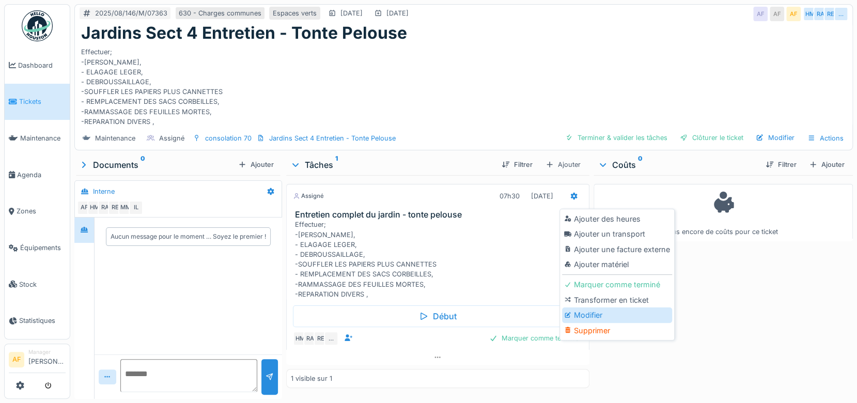
click at [621, 308] on div "Modifier" at bounding box center [617, 314] width 110 height 15
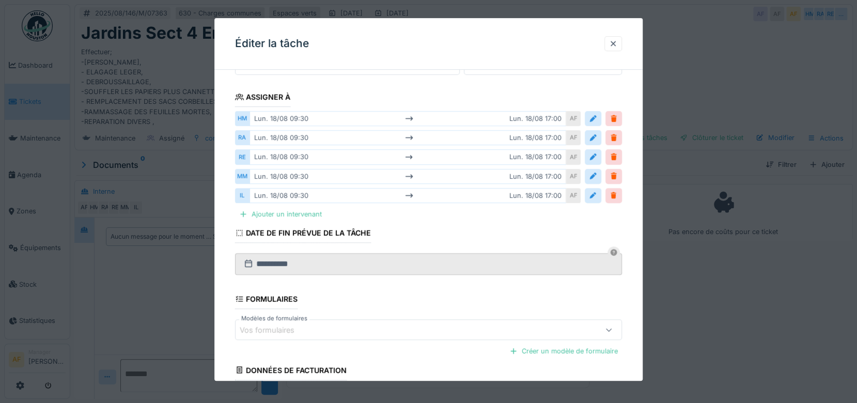
scroll to position [172, 0]
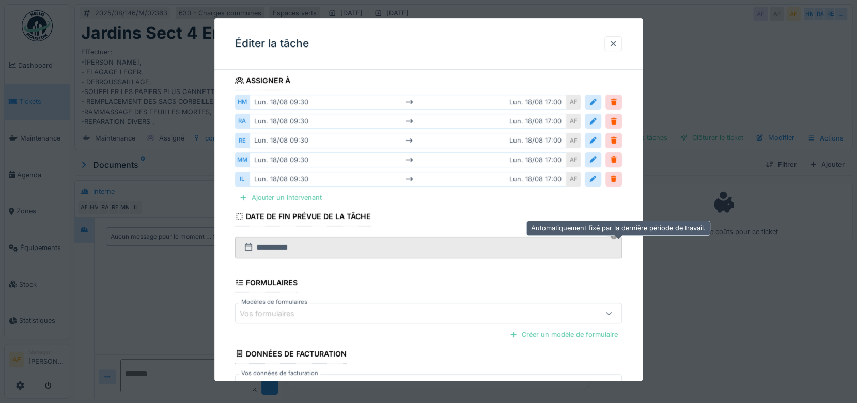
click at [617, 236] on icon at bounding box center [613, 235] width 7 height 7
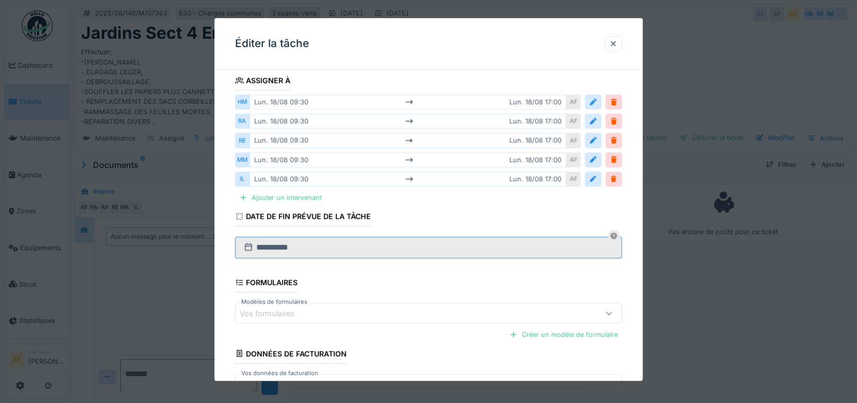
drag, startPoint x: 455, startPoint y: 247, endPoint x: 438, endPoint y: 254, distance: 18.1
click at [455, 247] on input "**********" at bounding box center [428, 248] width 387 height 22
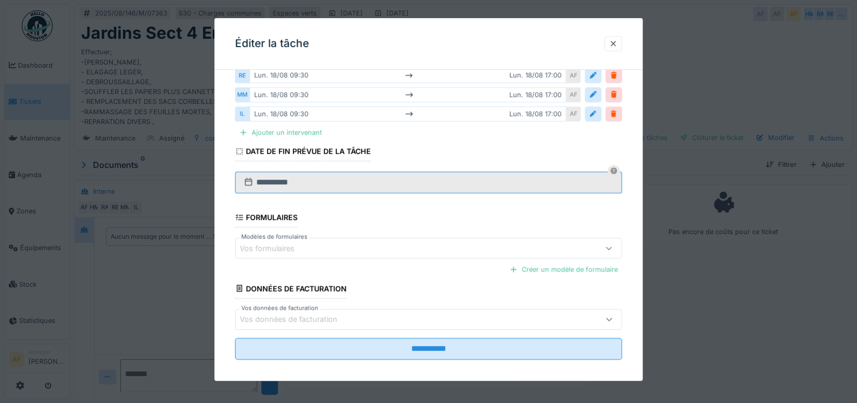
scroll to position [243, 0]
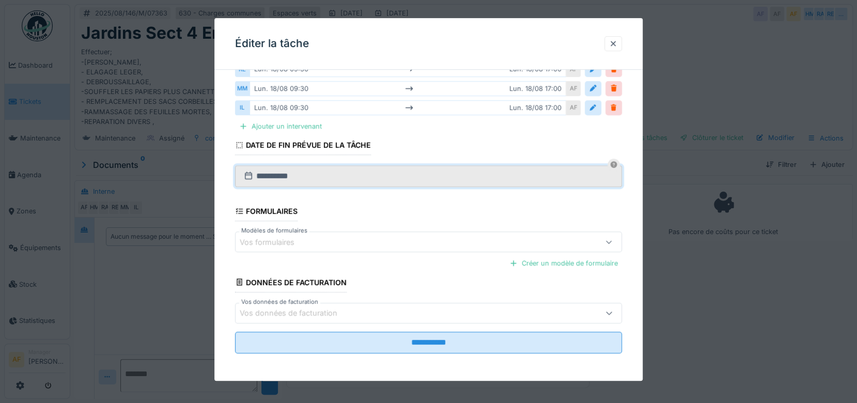
click at [609, 314] on icon at bounding box center [609, 312] width 8 height 7
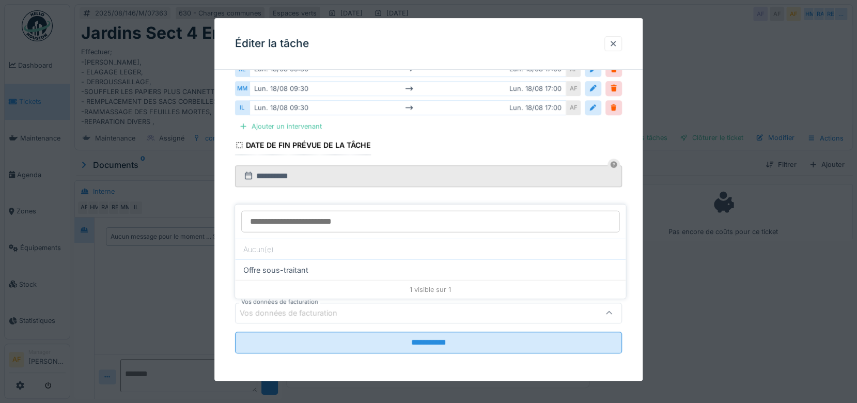
scroll to position [0, 0]
click at [239, 175] on input "**********" at bounding box center [428, 176] width 387 height 22
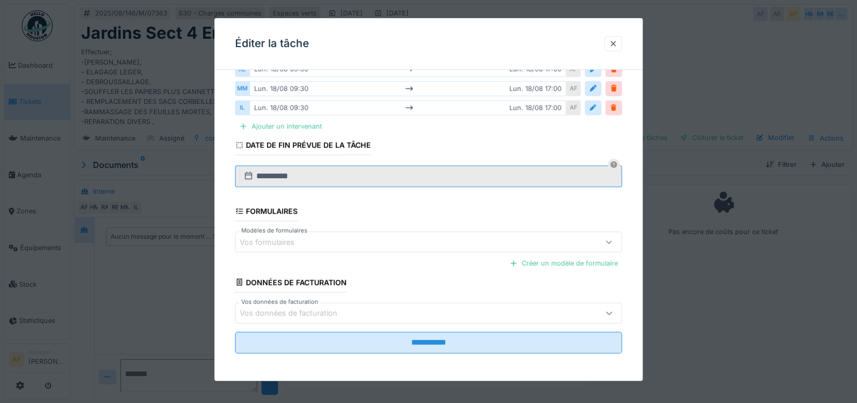
click at [282, 179] on input "**********" at bounding box center [428, 176] width 387 height 22
drag, startPoint x: 286, startPoint y: 179, endPoint x: 297, endPoint y: 180, distance: 12.0
click at [287, 179] on input "**********" at bounding box center [428, 176] width 387 height 22
click at [297, 180] on input "**********" at bounding box center [428, 176] width 387 height 22
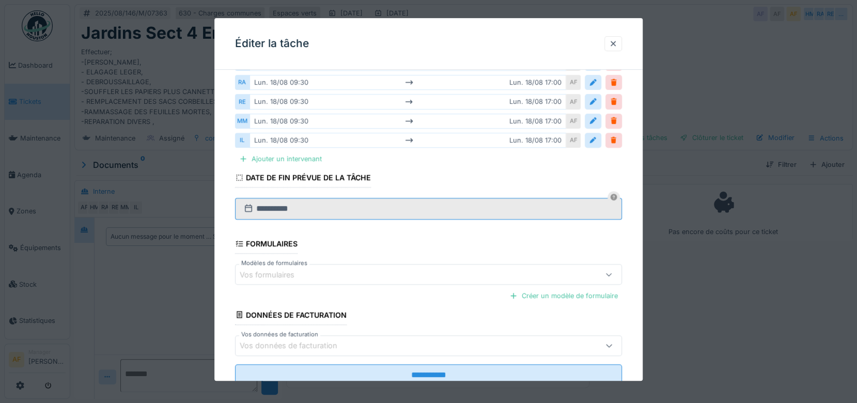
scroll to position [71, 0]
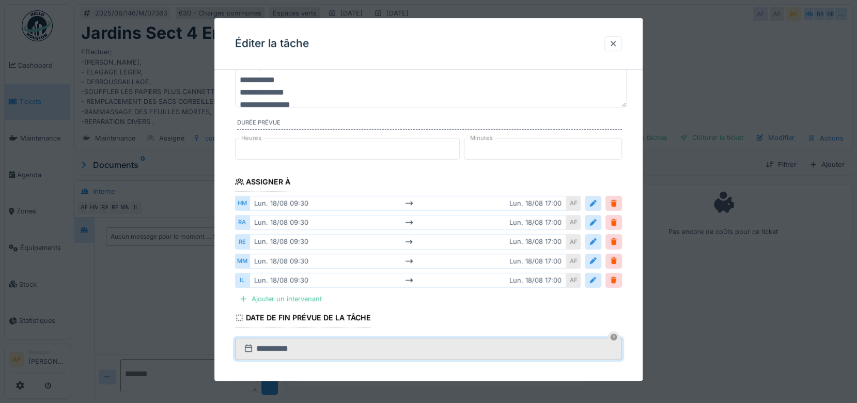
click at [286, 205] on div "[DATE] 09:30 [DATE] 17:00" at bounding box center [407, 203] width 317 height 15
click at [597, 203] on div at bounding box center [593, 203] width 8 height 10
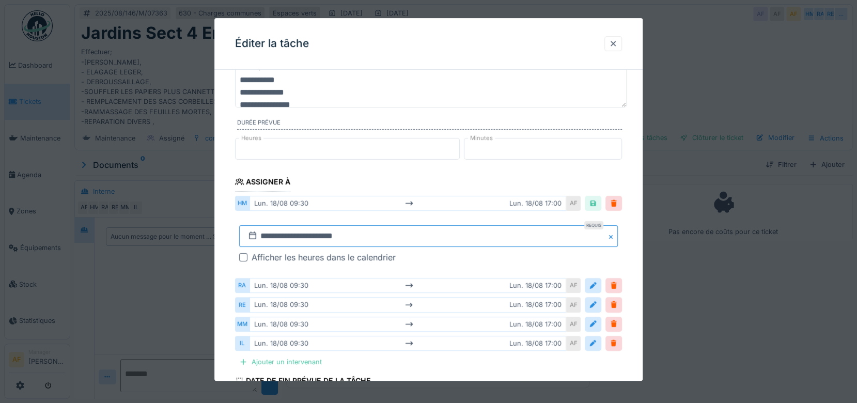
click at [270, 237] on input "**********" at bounding box center [428, 236] width 379 height 22
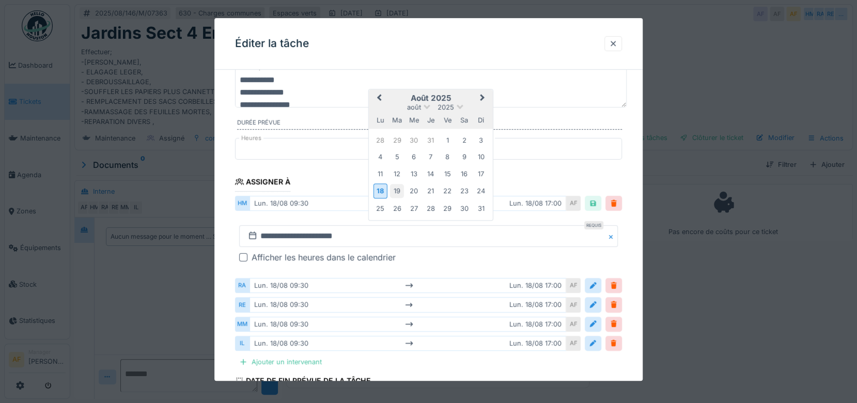
click at [397, 189] on div "19" at bounding box center [397, 191] width 14 height 14
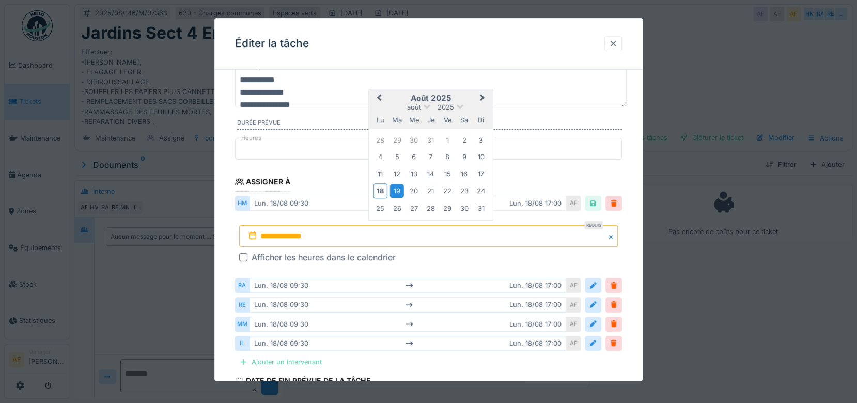
click at [396, 190] on div "19" at bounding box center [397, 191] width 14 height 14
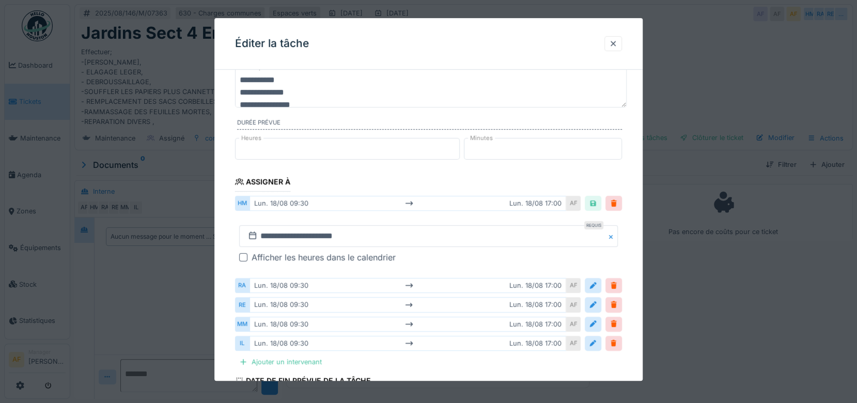
click at [316, 205] on div "[DATE] 09:30 [DATE] 17:00" at bounding box center [407, 203] width 317 height 15
click at [618, 202] on div at bounding box center [613, 203] width 8 height 10
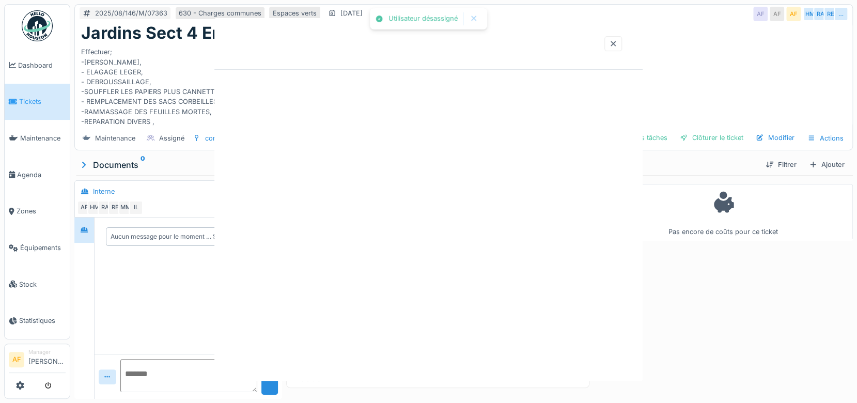
scroll to position [0, 0]
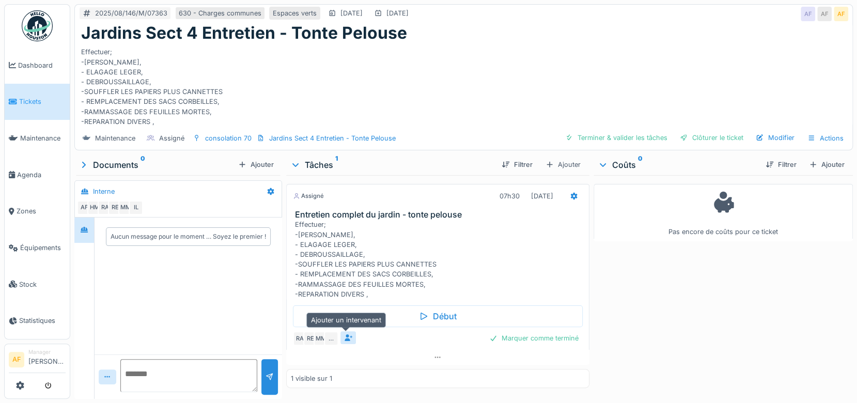
click at [352, 339] on div at bounding box center [347, 337] width 15 height 13
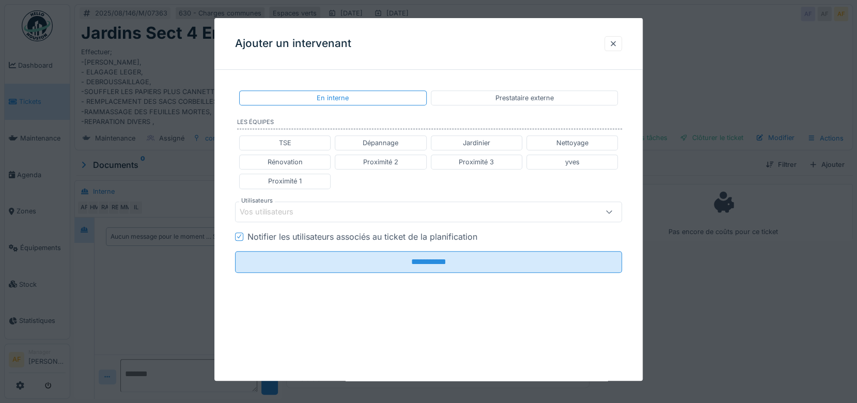
click at [616, 41] on div at bounding box center [613, 44] width 8 height 10
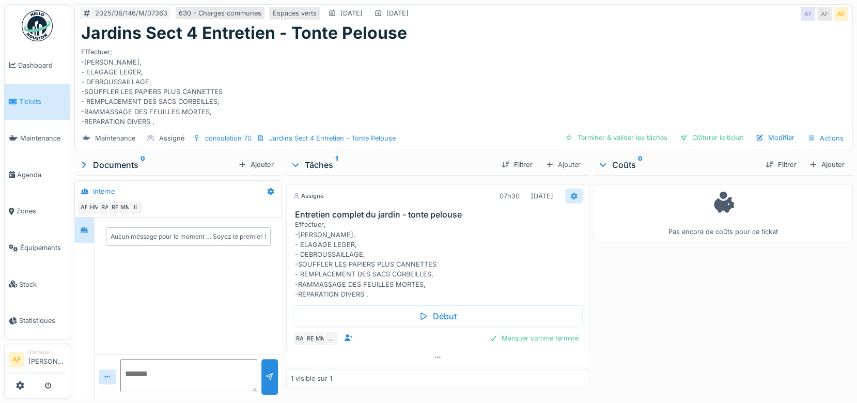
click at [570, 193] on icon at bounding box center [574, 196] width 8 height 7
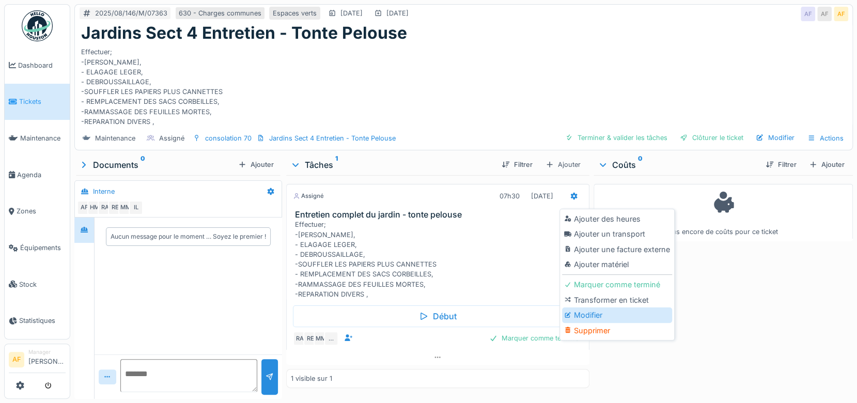
click at [603, 314] on div "Modifier" at bounding box center [617, 314] width 110 height 15
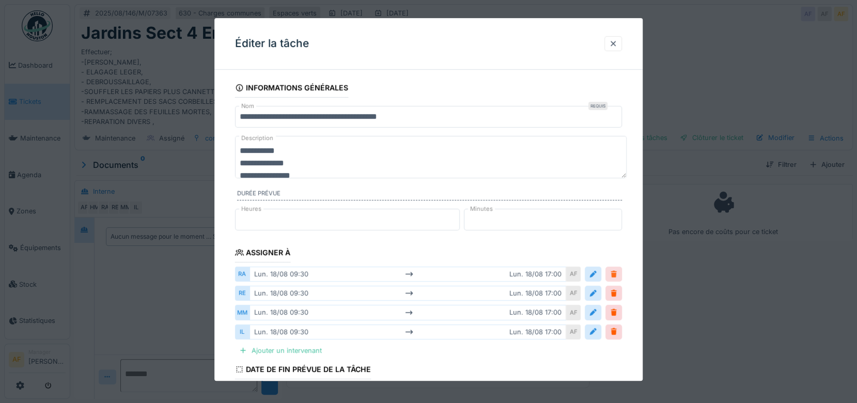
click at [621, 272] on div at bounding box center [613, 274] width 17 height 15
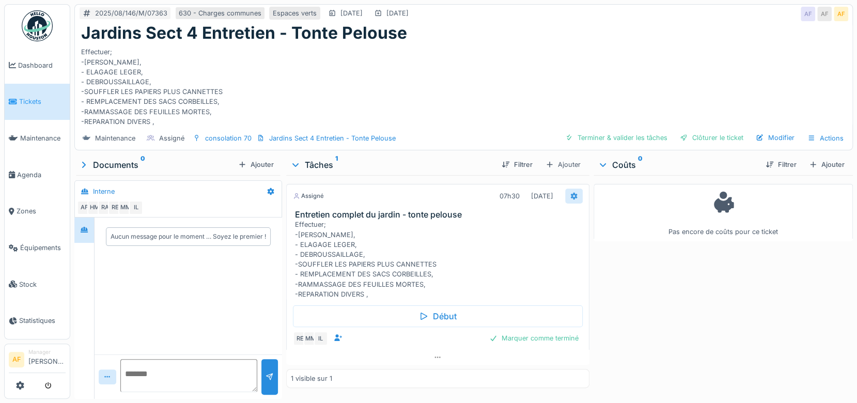
click at [570, 195] on icon at bounding box center [574, 196] width 8 height 7
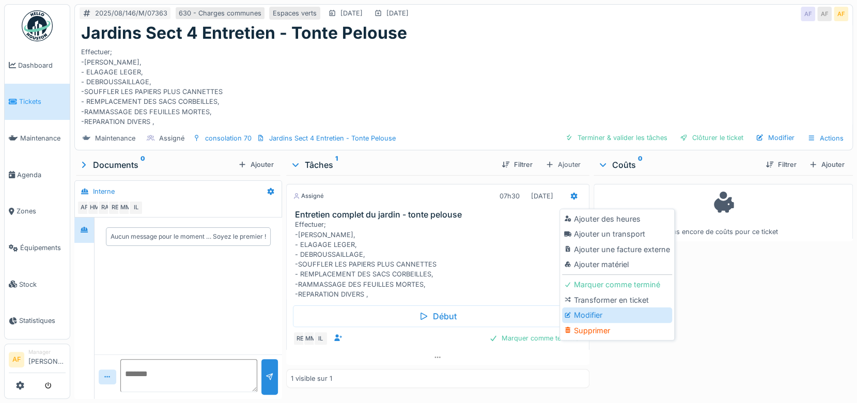
click at [611, 316] on div "Modifier" at bounding box center [617, 314] width 110 height 15
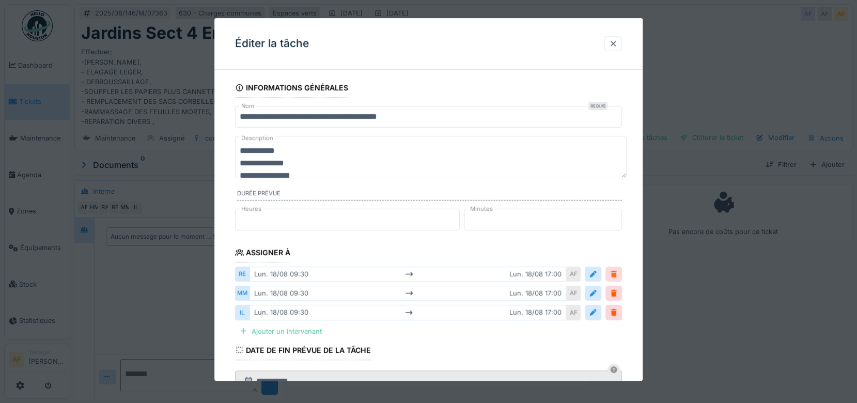
click at [618, 276] on div at bounding box center [613, 274] width 8 height 10
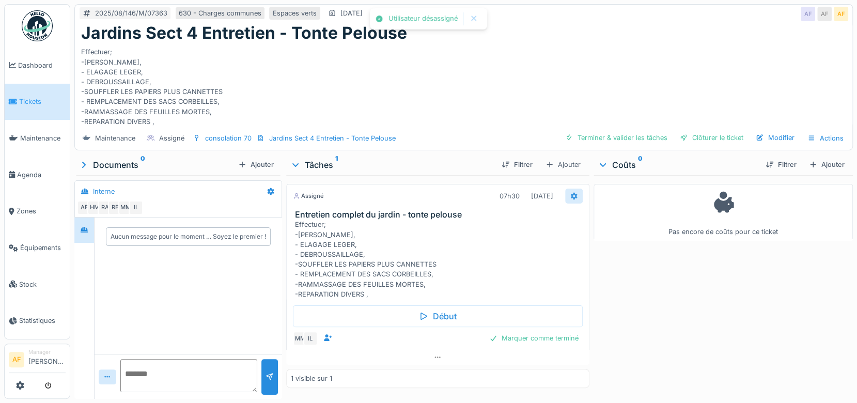
drag, startPoint x: 569, startPoint y: 192, endPoint x: 567, endPoint y: 197, distance: 5.6
click at [570, 193] on icon at bounding box center [574, 196] width 8 height 7
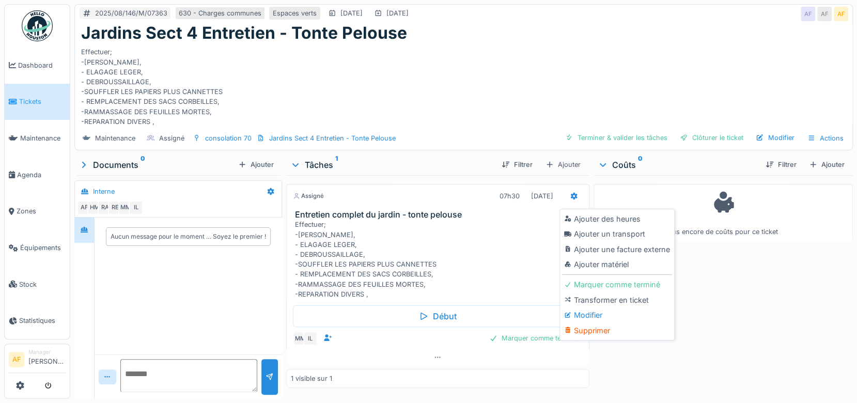
click at [593, 315] on div "Modifier" at bounding box center [617, 314] width 110 height 15
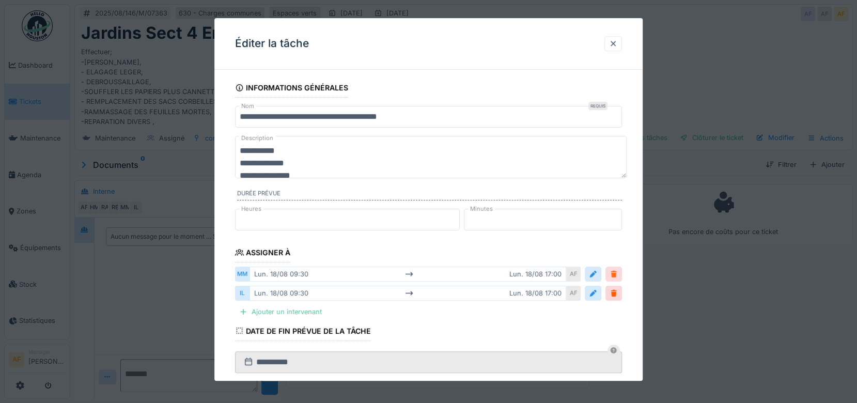
click at [616, 274] on div at bounding box center [613, 274] width 8 height 10
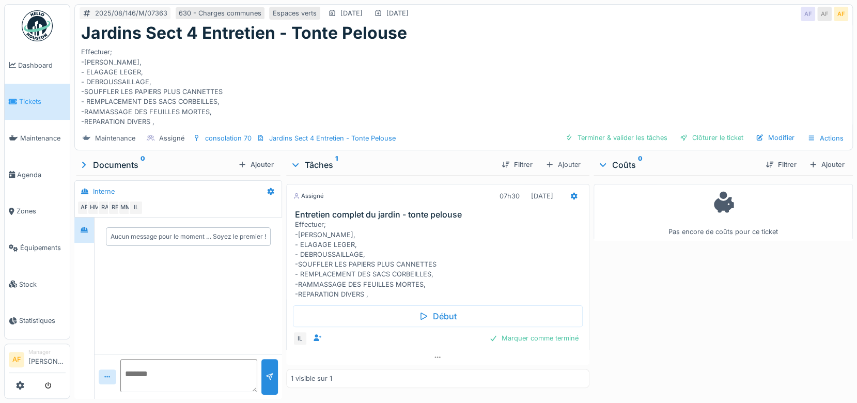
drag, startPoint x: 570, startPoint y: 194, endPoint x: 574, endPoint y: 205, distance: 11.6
click at [570, 194] on icon at bounding box center [574, 196] width 8 height 7
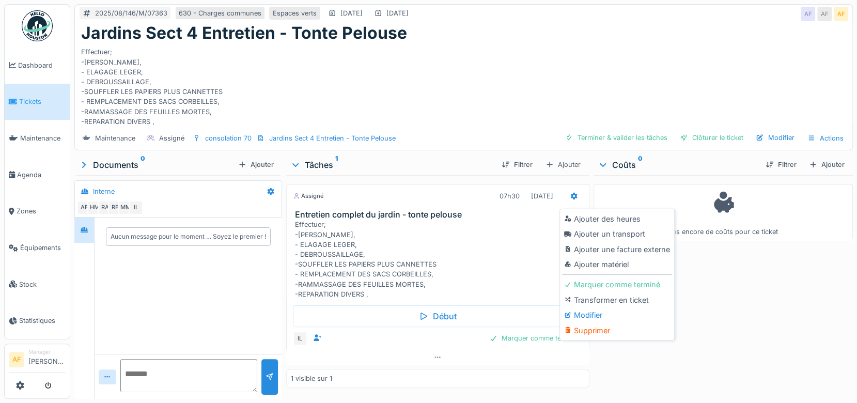
click at [606, 314] on div "Modifier" at bounding box center [617, 314] width 110 height 15
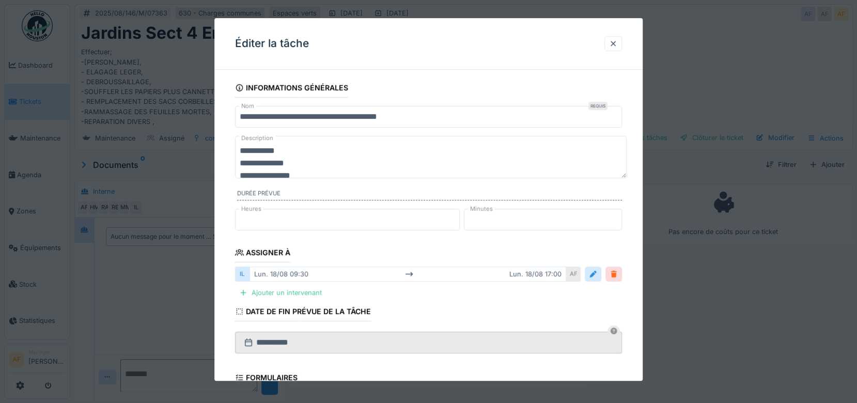
click at [618, 274] on div at bounding box center [613, 274] width 8 height 10
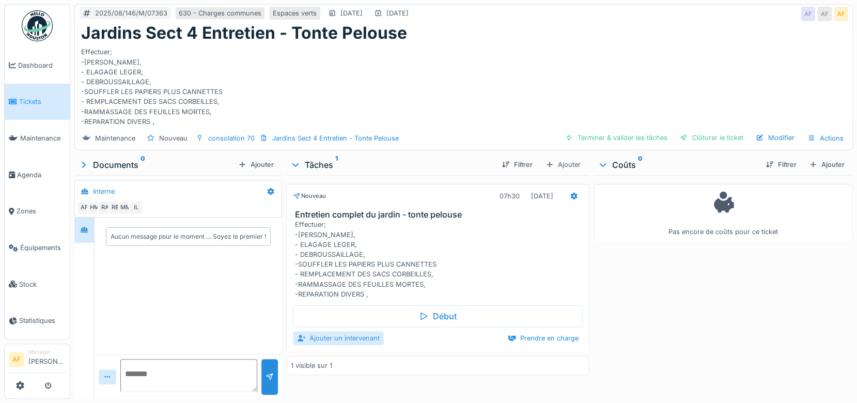
click at [347, 335] on div "Ajouter un intervenant" at bounding box center [338, 338] width 91 height 14
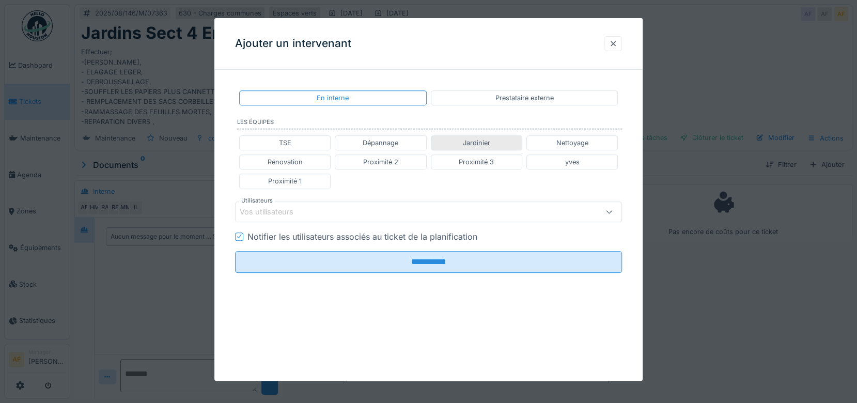
click at [490, 145] on div "Jardinier" at bounding box center [476, 143] width 27 height 10
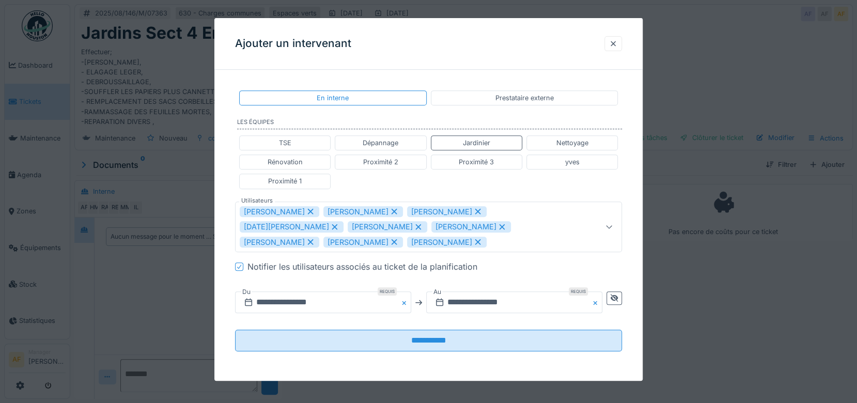
click at [396, 210] on icon at bounding box center [393, 211] width 9 height 7
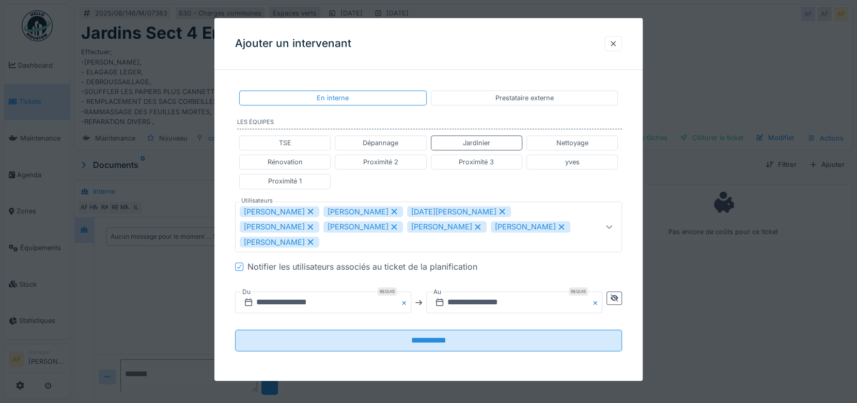
click at [315, 223] on icon at bounding box center [310, 226] width 9 height 7
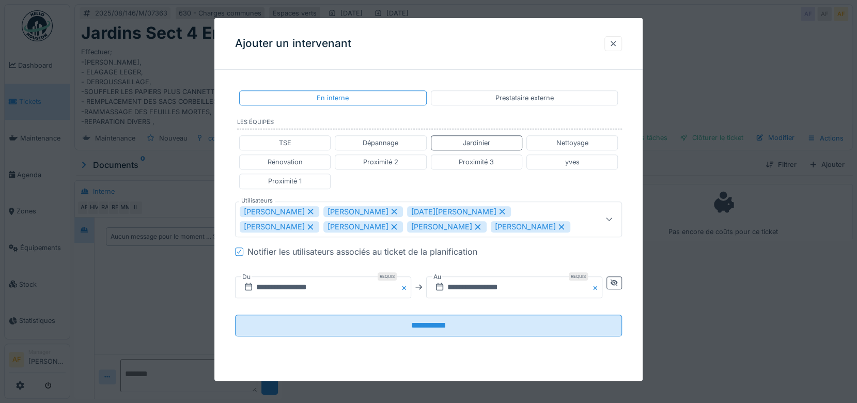
click at [475, 224] on icon at bounding box center [478, 227] width 6 height 6
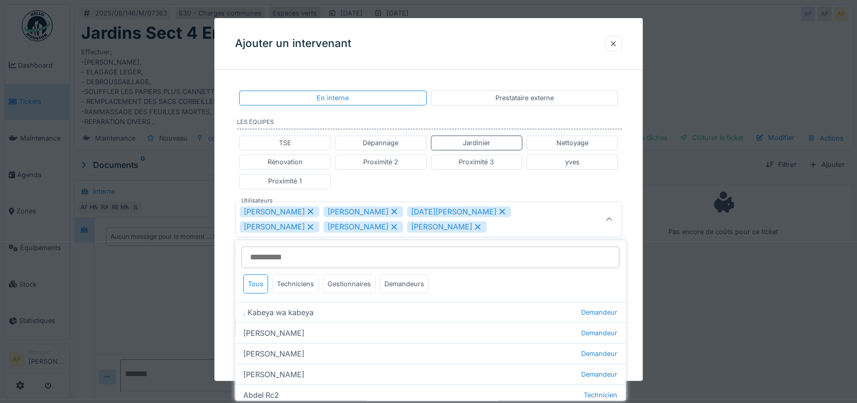
click at [473, 226] on icon at bounding box center [477, 226] width 9 height 7
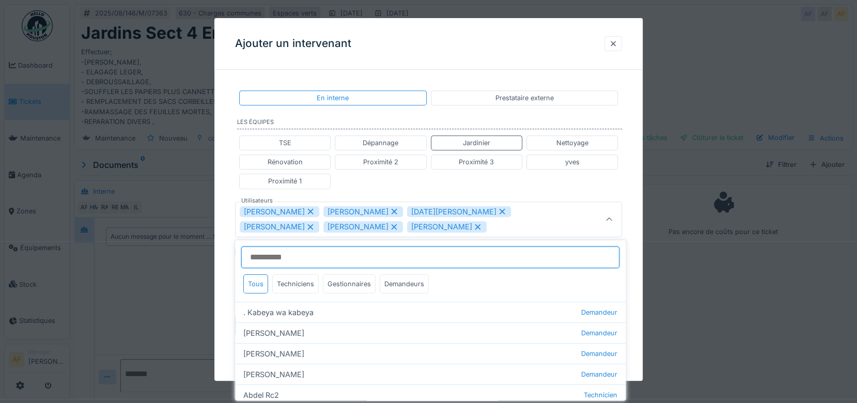
type input "**********"
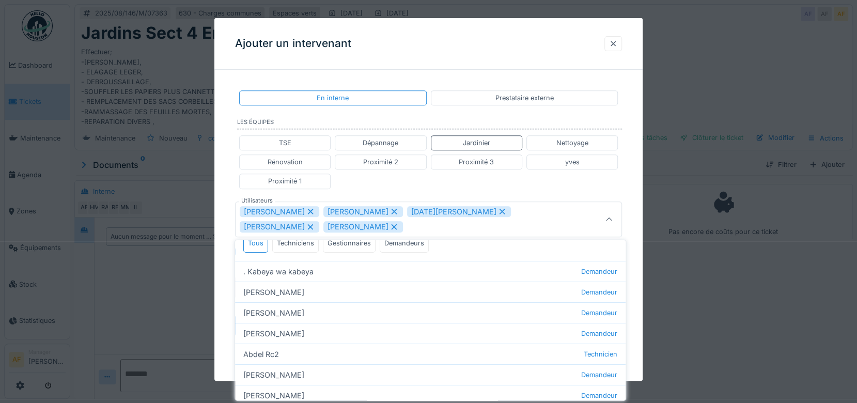
scroll to position [57, 0]
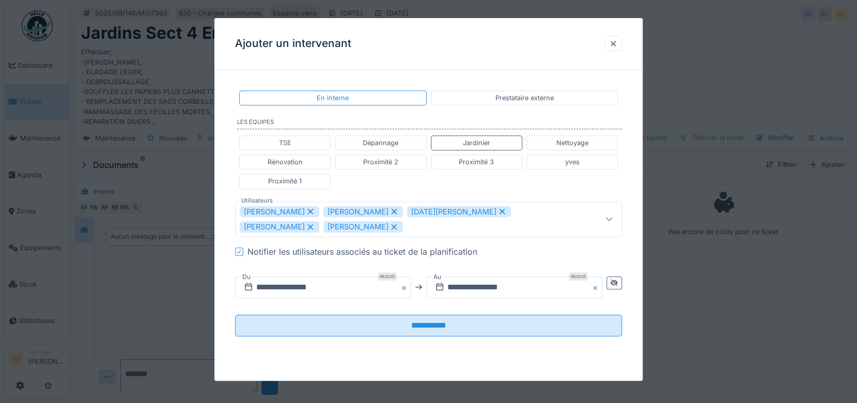
click at [521, 186] on div "TSE Dépannage Jardinier Nettoyage Rénovation Proximité 2 Proximité 3 yves Proxi…" at bounding box center [428, 162] width 387 height 62
click at [307, 289] on input "**********" at bounding box center [323, 287] width 176 height 22
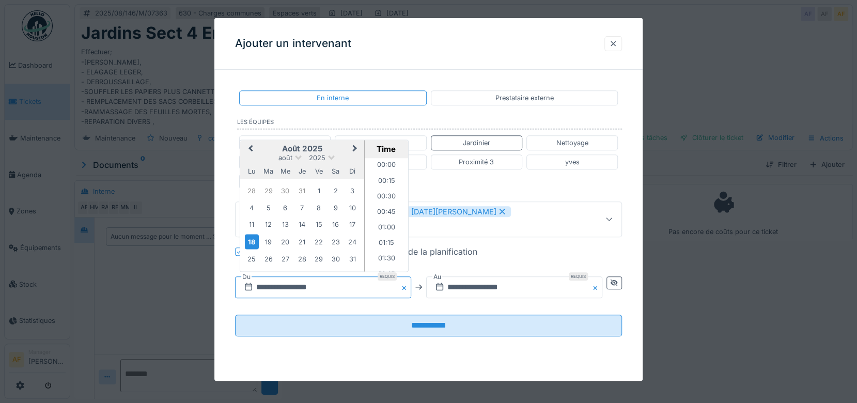
scroll to position [540, 0]
click at [269, 243] on div "19" at bounding box center [268, 241] width 14 height 14
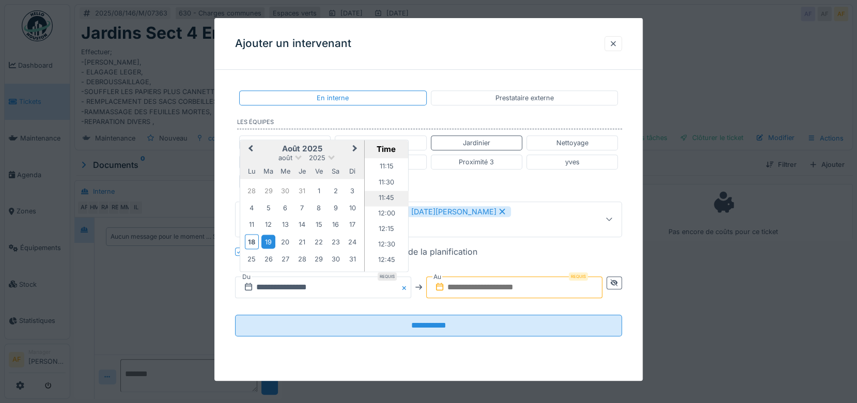
scroll to position [712, 0]
click at [387, 194] on li "12:00" at bounding box center [387, 197] width 44 height 15
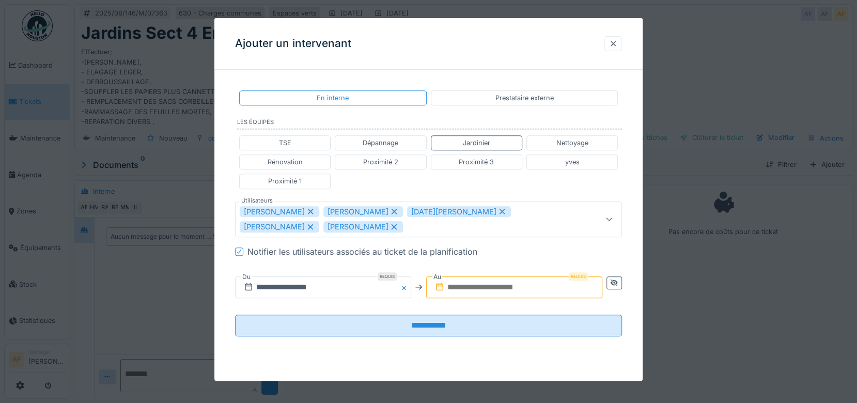
click at [504, 286] on input "text" at bounding box center [514, 287] width 176 height 22
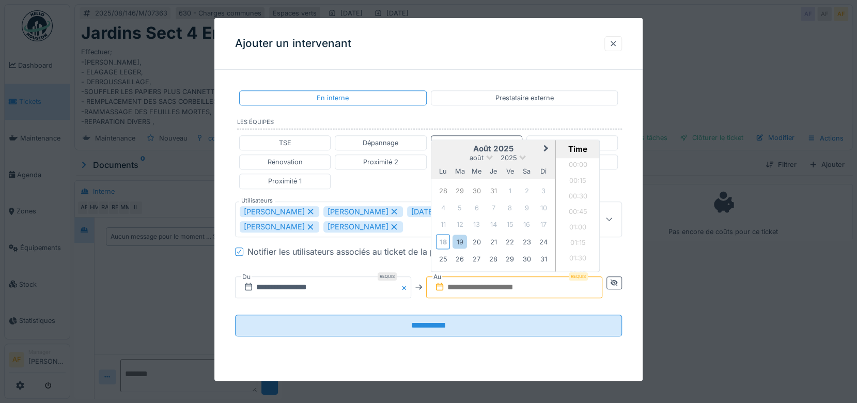
scroll to position [1098, 0]
click at [436, 220] on div "11 12 13 14 15 16 17" at bounding box center [492, 224] width 117 height 17
click at [459, 240] on div "19" at bounding box center [459, 241] width 14 height 14
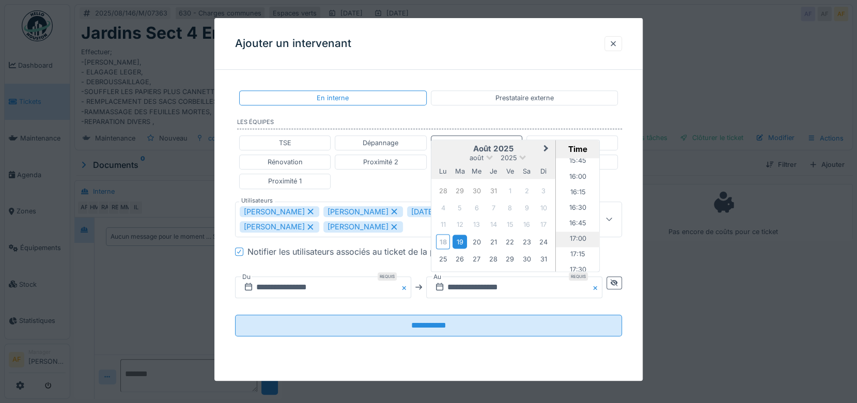
scroll to position [983, 0]
click at [571, 171] on li "16:00" at bounding box center [578, 174] width 44 height 15
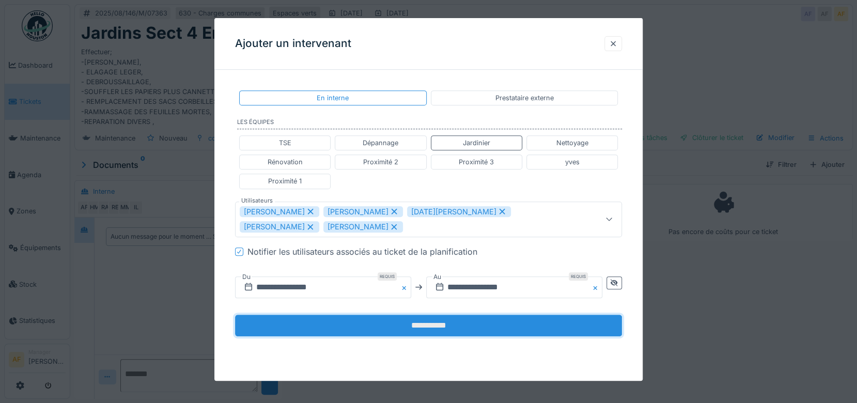
click at [480, 325] on input "**********" at bounding box center [428, 326] width 387 height 22
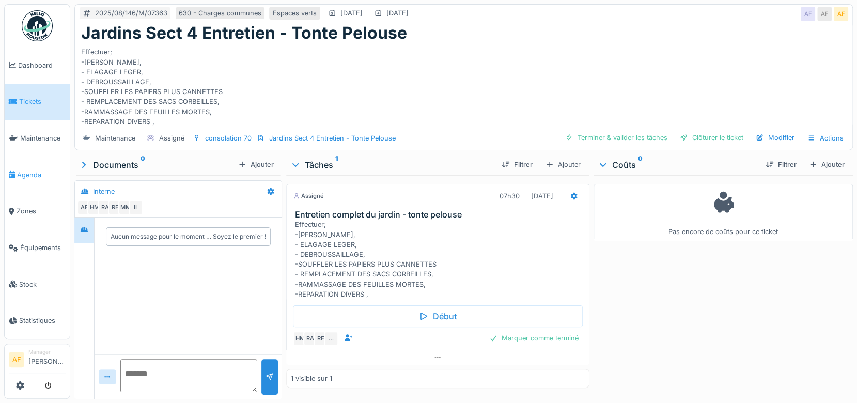
click at [40, 170] on span "Agenda" at bounding box center [41, 175] width 49 height 10
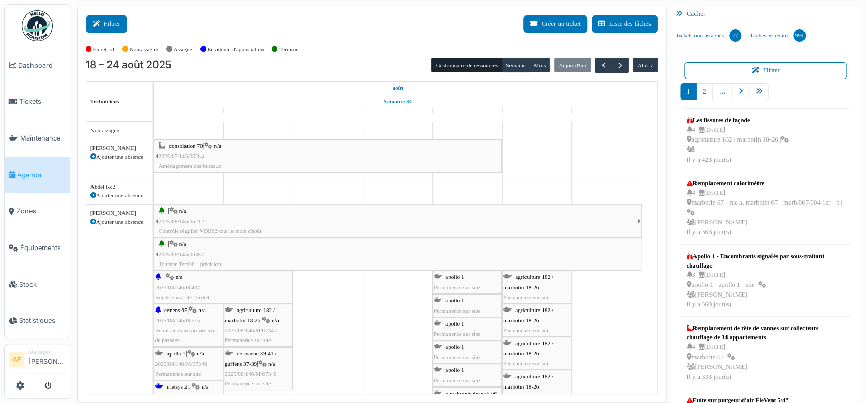
click at [116, 28] on button "Filtrer" at bounding box center [106, 23] width 41 height 17
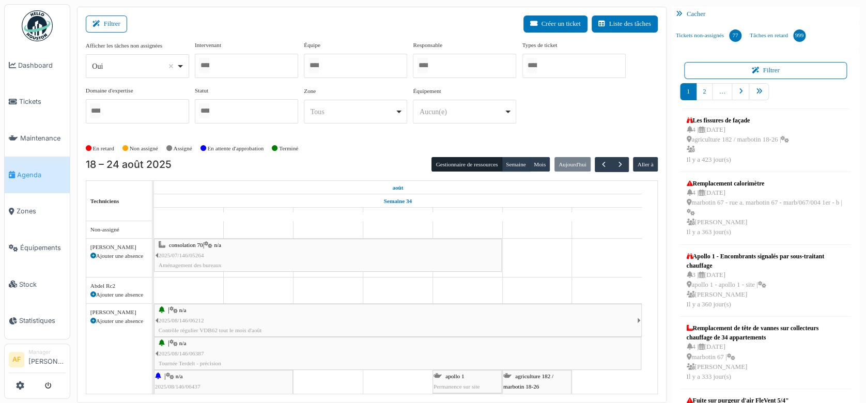
click at [348, 67] on div at bounding box center [355, 66] width 103 height 24
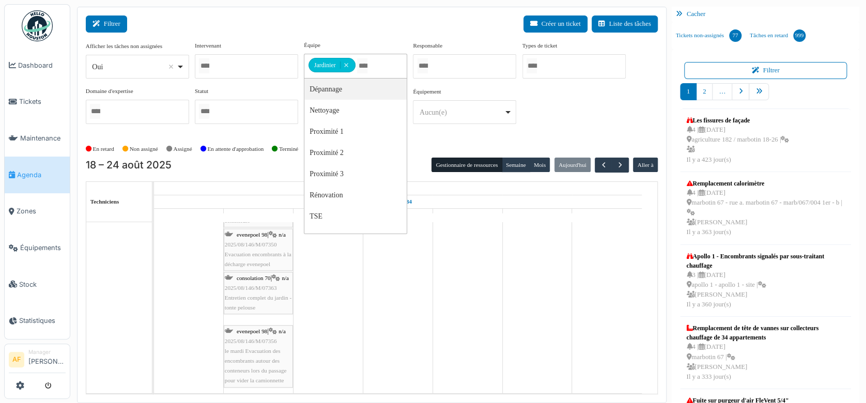
click at [107, 26] on button "Filtrer" at bounding box center [106, 23] width 41 height 17
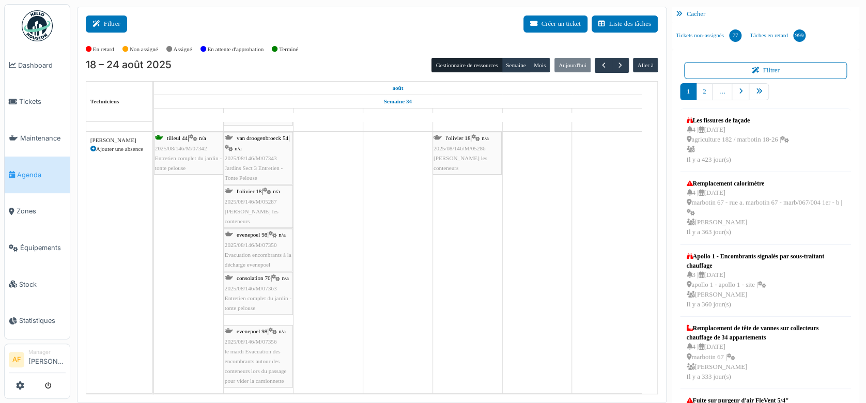
click at [108, 25] on button "Filtrer" at bounding box center [106, 23] width 41 height 17
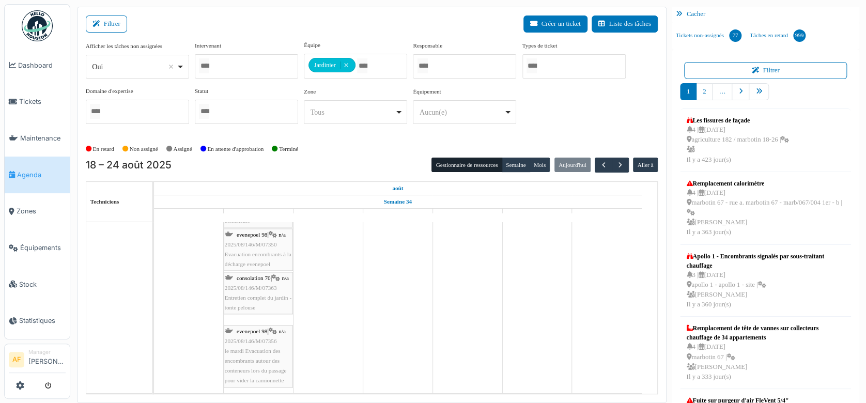
click at [36, 170] on span "Agenda" at bounding box center [41, 175] width 49 height 10
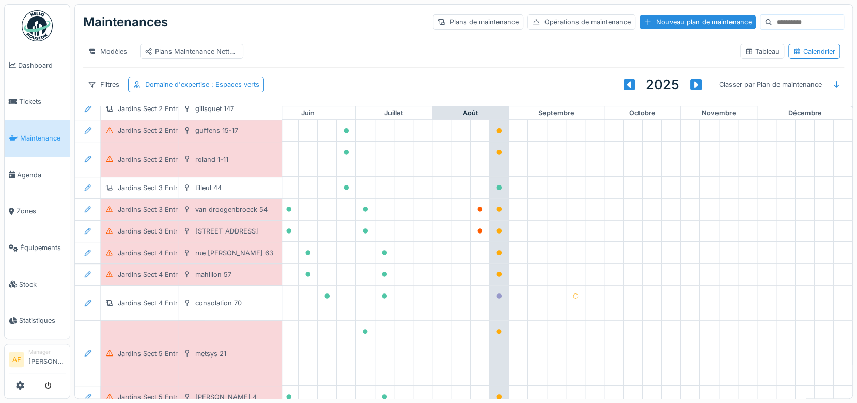
scroll to position [287, 467]
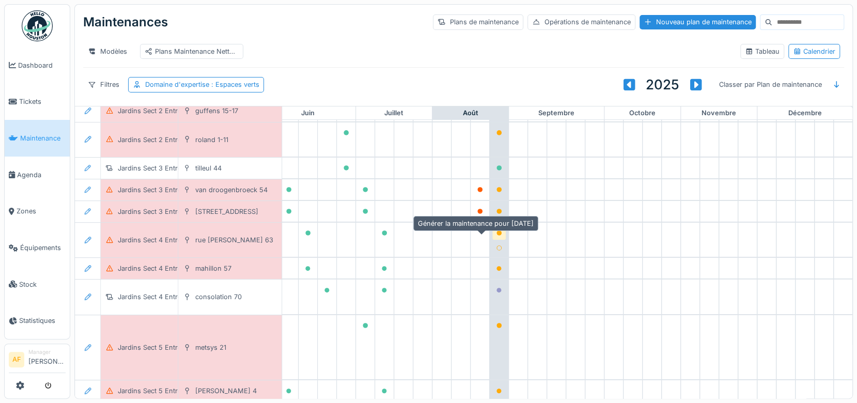
click at [496, 236] on icon at bounding box center [498, 232] width 5 height 5
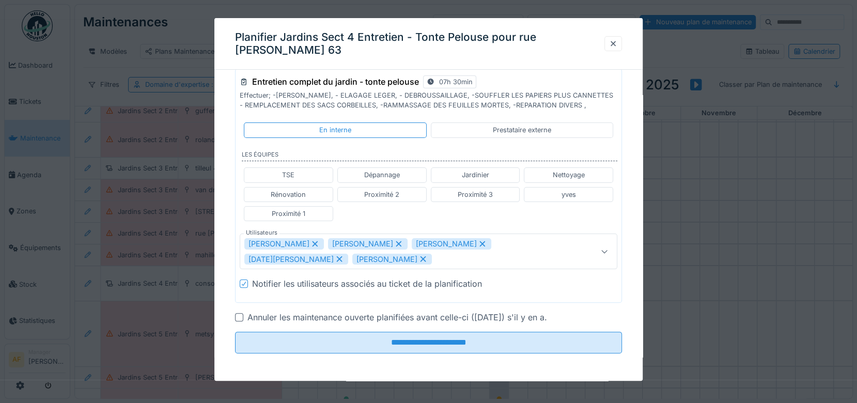
scroll to position [8, 0]
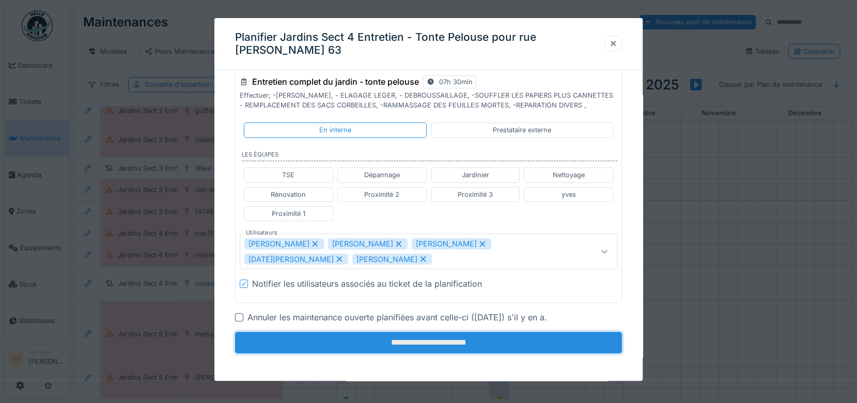
click at [462, 342] on input "**********" at bounding box center [428, 343] width 387 height 22
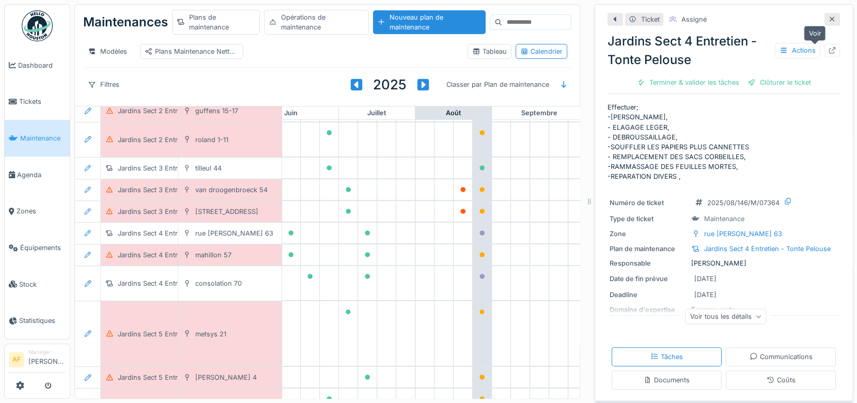
click at [828, 47] on icon at bounding box center [832, 50] width 8 height 7
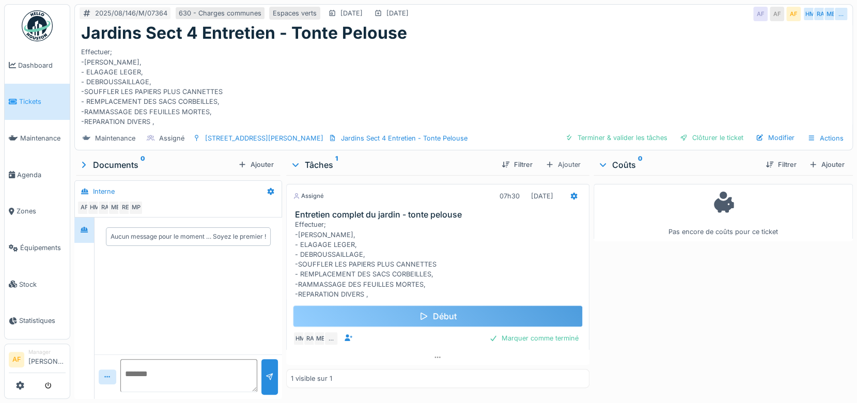
scroll to position [8, 0]
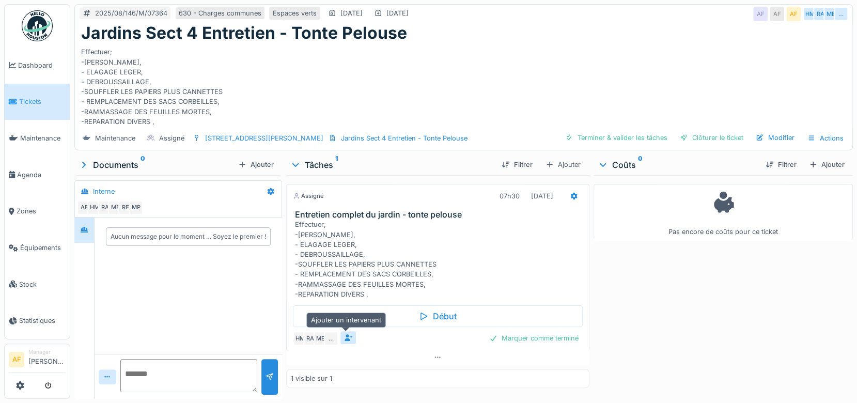
click at [340, 331] on div at bounding box center [347, 337] width 15 height 13
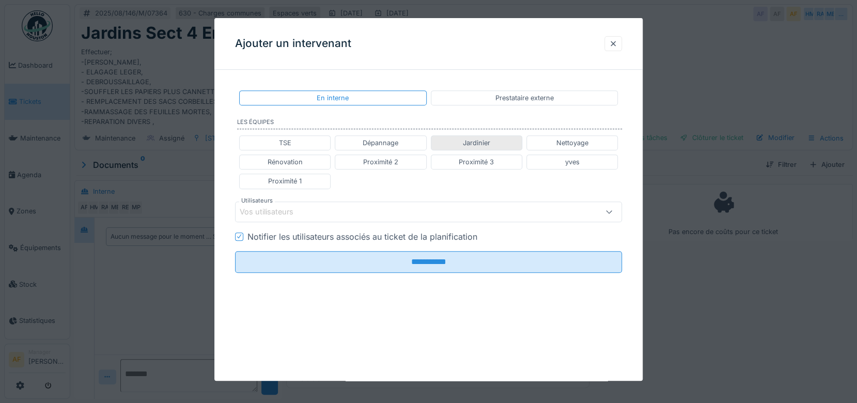
click at [492, 145] on div "Jardinier" at bounding box center [476, 142] width 91 height 15
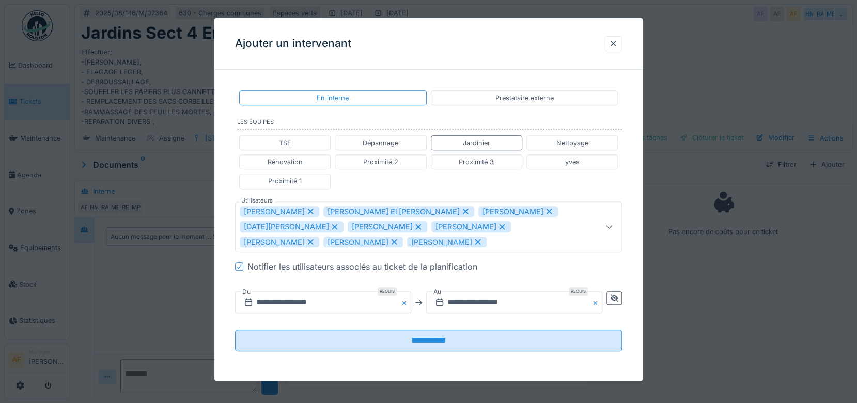
click at [462, 212] on icon at bounding box center [465, 212] width 6 height 6
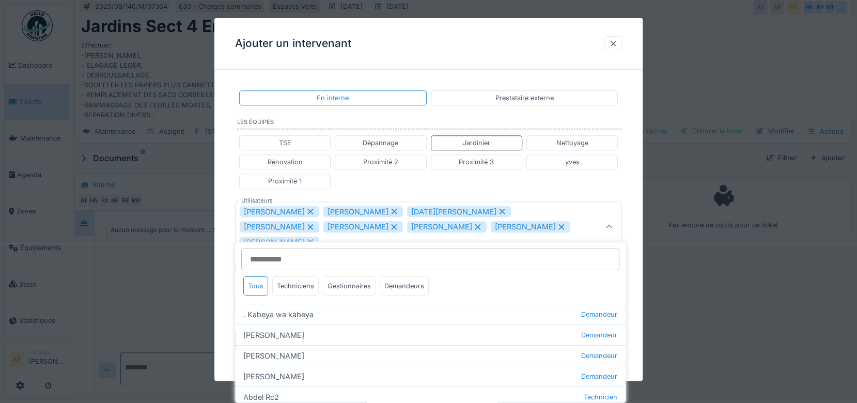
click at [391, 212] on icon at bounding box center [394, 212] width 6 height 6
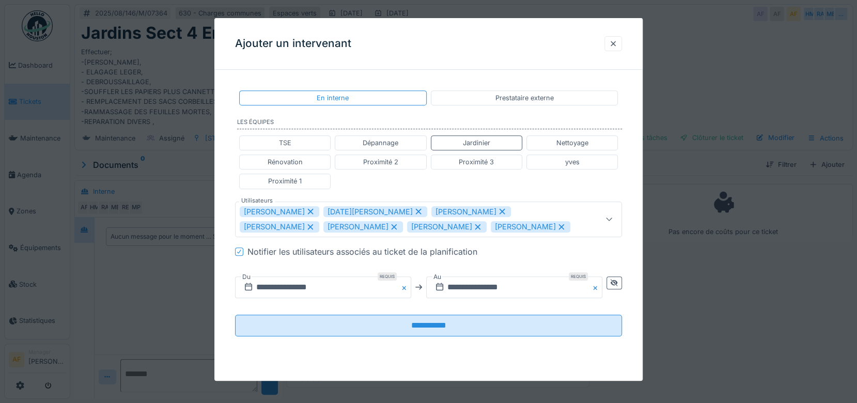
click at [415, 211] on icon at bounding box center [418, 212] width 6 height 6
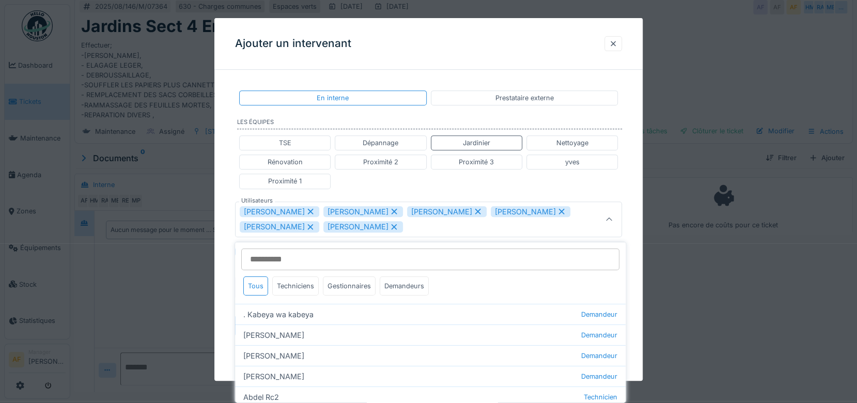
click at [391, 212] on icon at bounding box center [394, 212] width 6 height 6
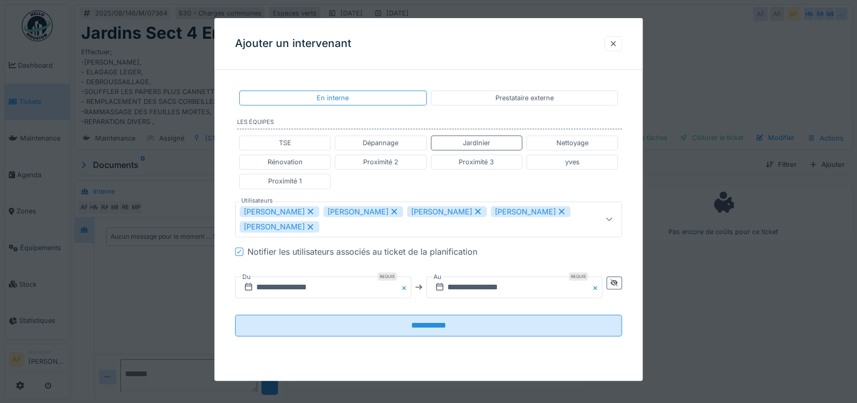
click at [312, 223] on icon at bounding box center [310, 226] width 9 height 7
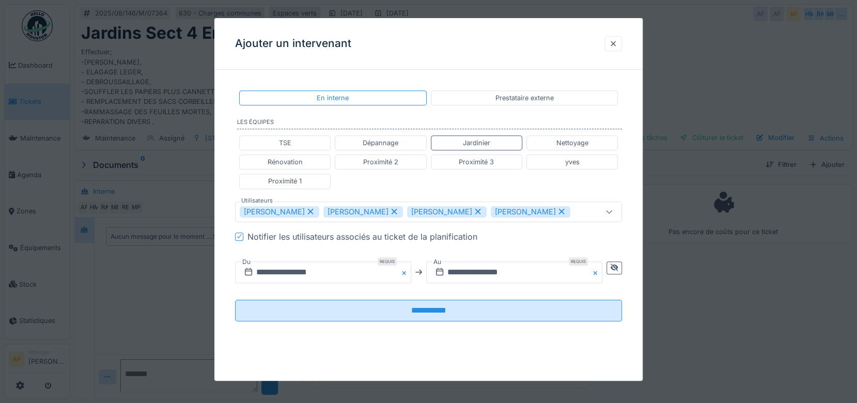
click at [557, 209] on icon at bounding box center [561, 211] width 9 height 7
type input "**********"
click at [299, 273] on input "**********" at bounding box center [323, 272] width 176 height 22
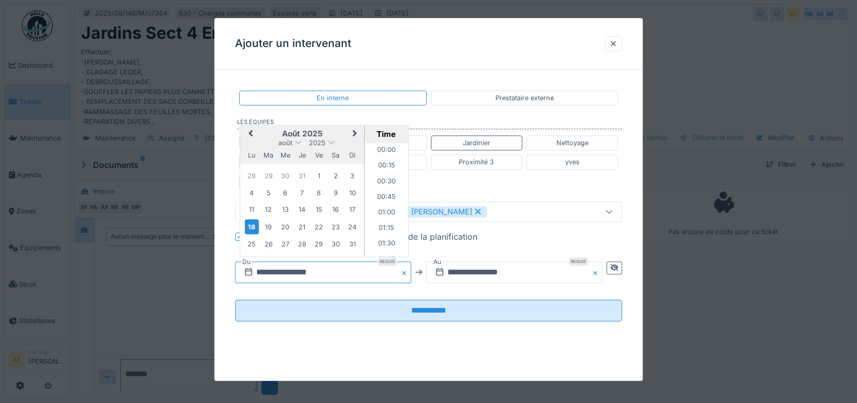
scroll to position [540, 0]
click at [287, 224] on div "20" at bounding box center [285, 227] width 14 height 14
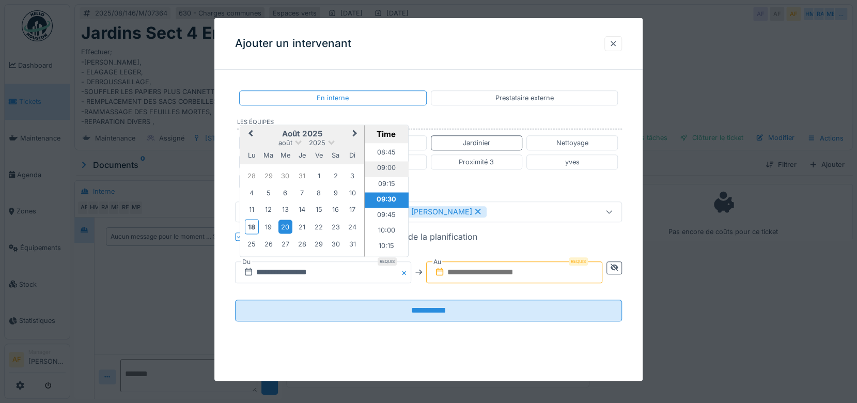
scroll to position [368, 0]
click at [382, 214] on li "07:00" at bounding box center [387, 216] width 44 height 15
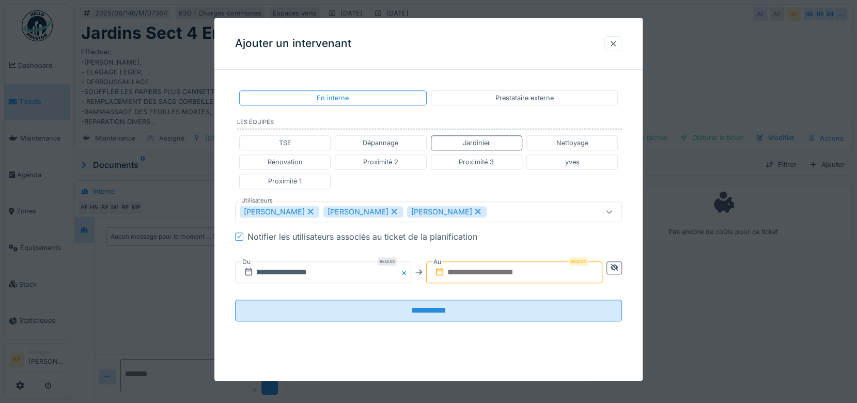
click at [492, 271] on input "text" at bounding box center [514, 272] width 176 height 22
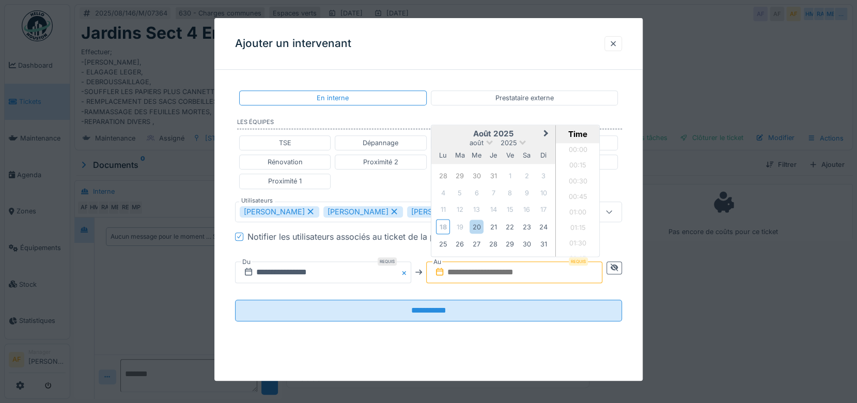
scroll to position [1113, 0]
click at [437, 197] on div "4 5 6 7 8 9 10" at bounding box center [492, 192] width 117 height 17
click at [477, 225] on div "20" at bounding box center [476, 227] width 14 height 14
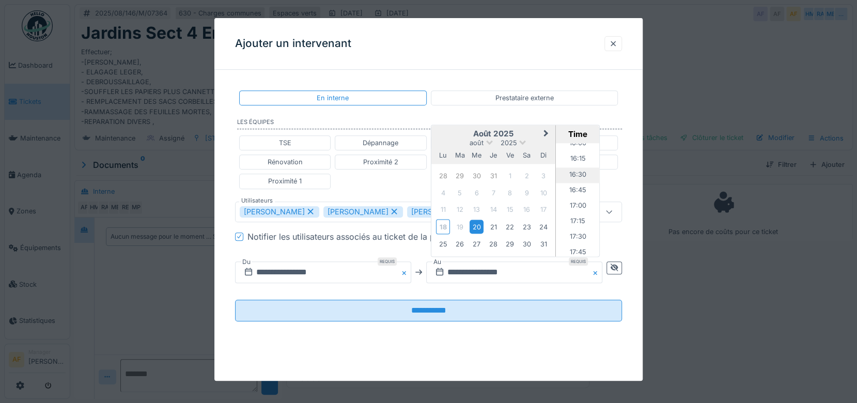
scroll to position [941, 0]
click at [578, 198] on li "16:00" at bounding box center [578, 201] width 44 height 15
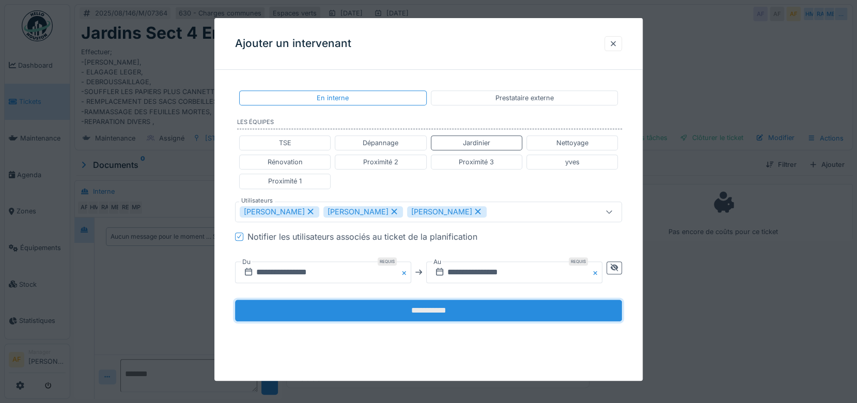
click at [460, 309] on input "**********" at bounding box center [428, 311] width 387 height 22
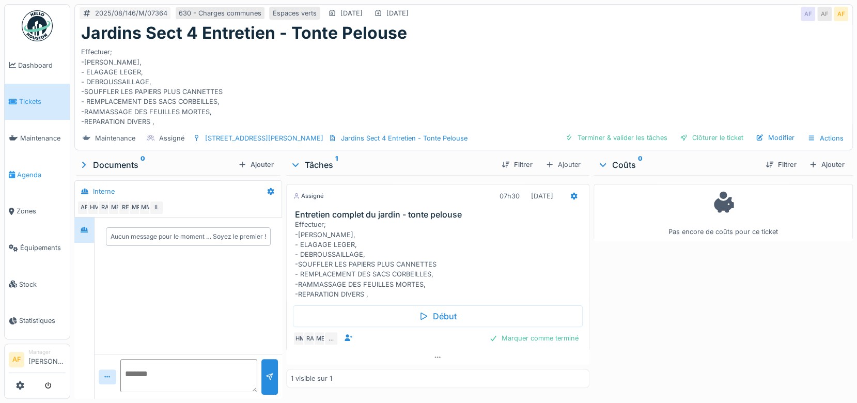
click at [37, 173] on span "Agenda" at bounding box center [41, 175] width 49 height 10
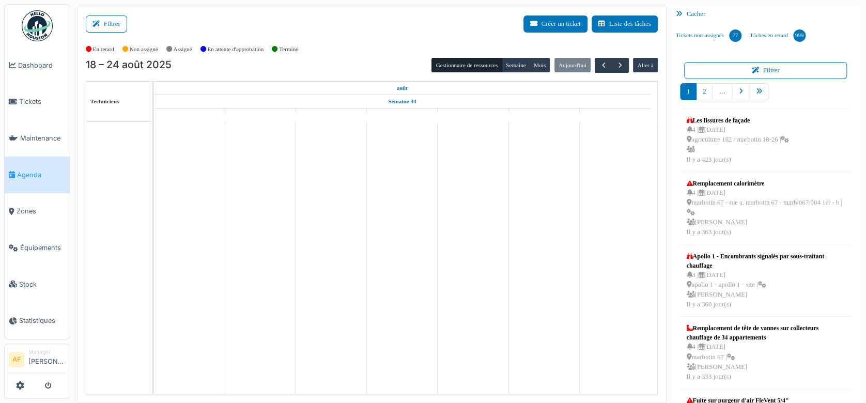
click at [112, 25] on button "Filtrer" at bounding box center [106, 23] width 41 height 17
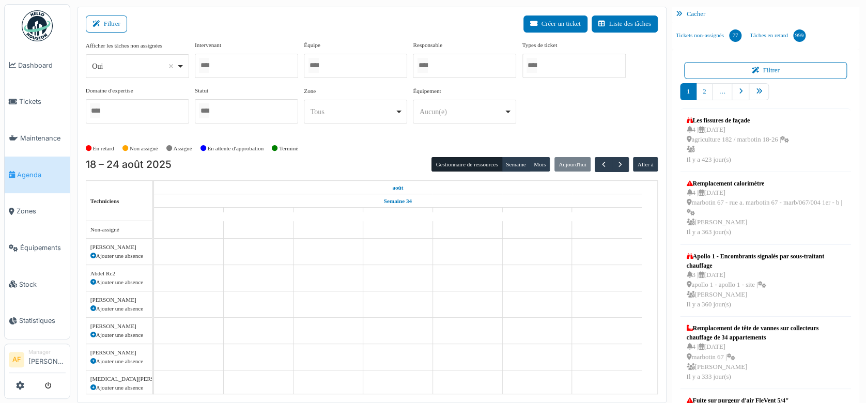
click at [292, 73] on div at bounding box center [246, 66] width 103 height 24
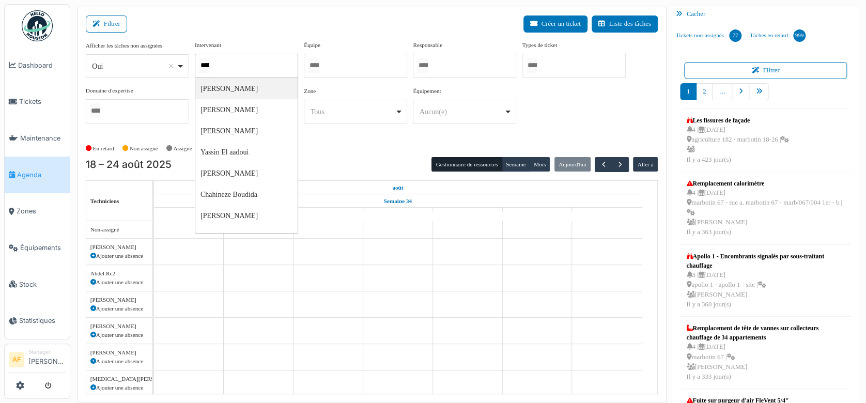
type input "******"
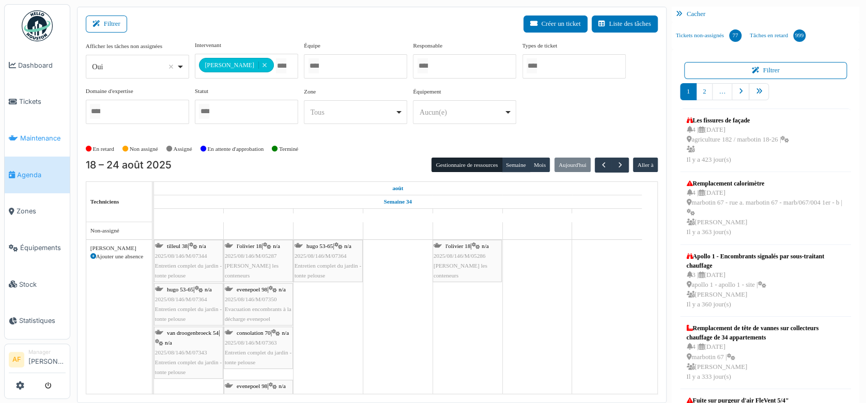
click at [42, 134] on span "Maintenance" at bounding box center [42, 138] width 45 height 10
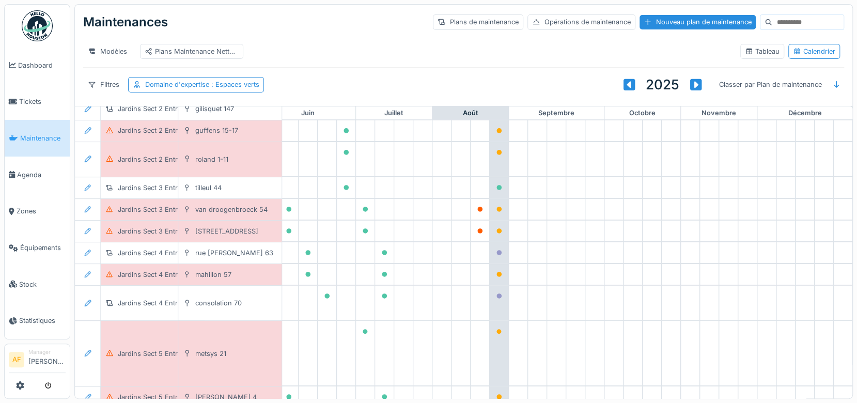
scroll to position [287, 467]
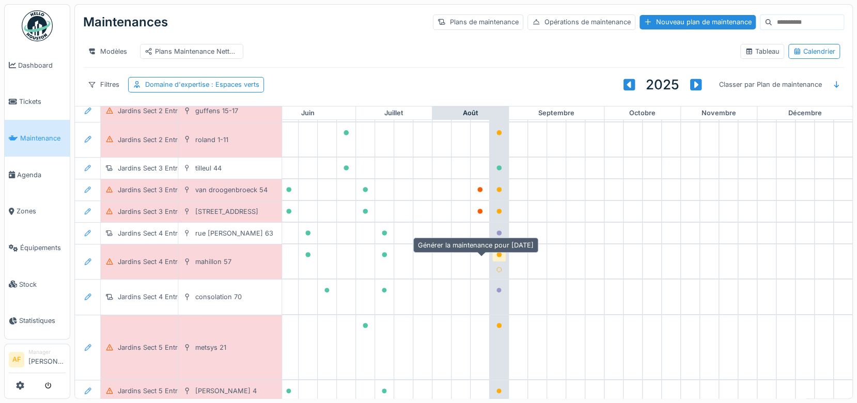
click at [496, 259] on div at bounding box center [499, 255] width 6 height 10
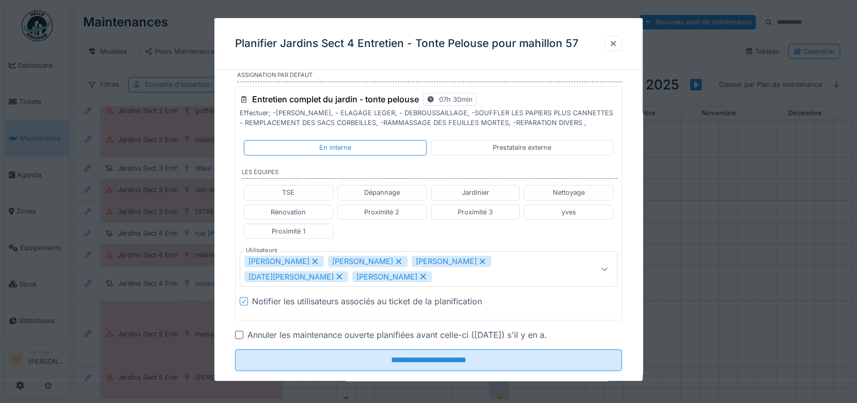
scroll to position [55, 0]
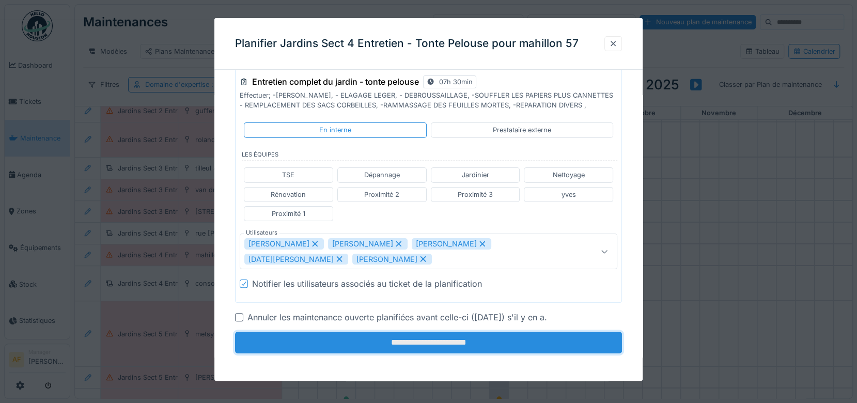
click at [459, 341] on input "**********" at bounding box center [428, 343] width 387 height 22
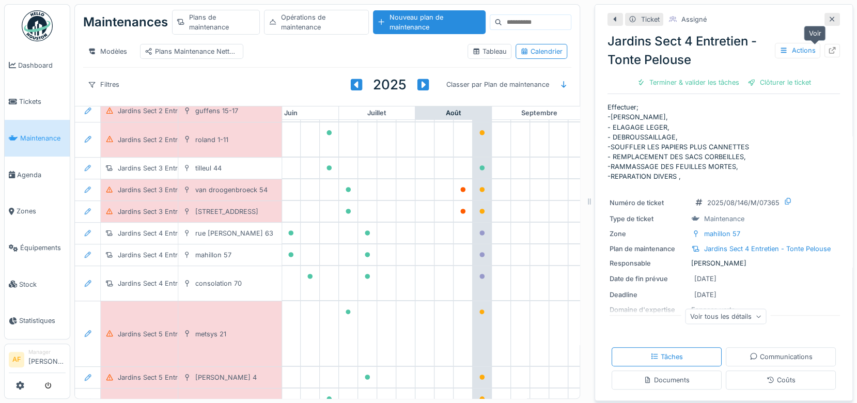
click at [828, 51] on icon at bounding box center [832, 50] width 8 height 7
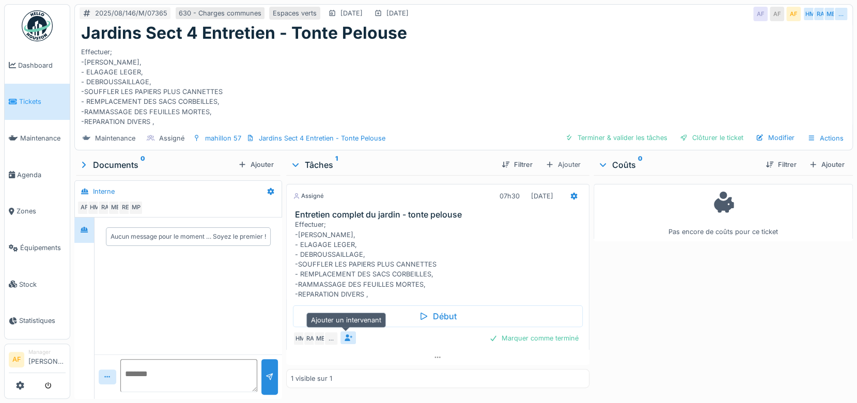
click at [346, 339] on icon at bounding box center [348, 337] width 8 height 7
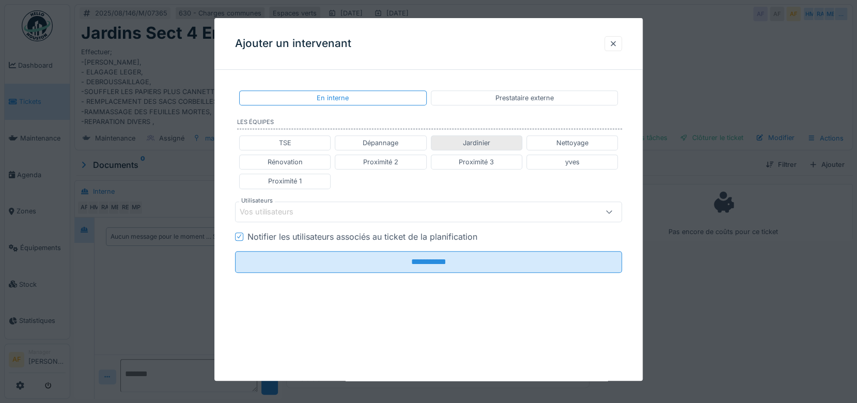
click at [483, 142] on div "Jardinier" at bounding box center [476, 143] width 27 height 10
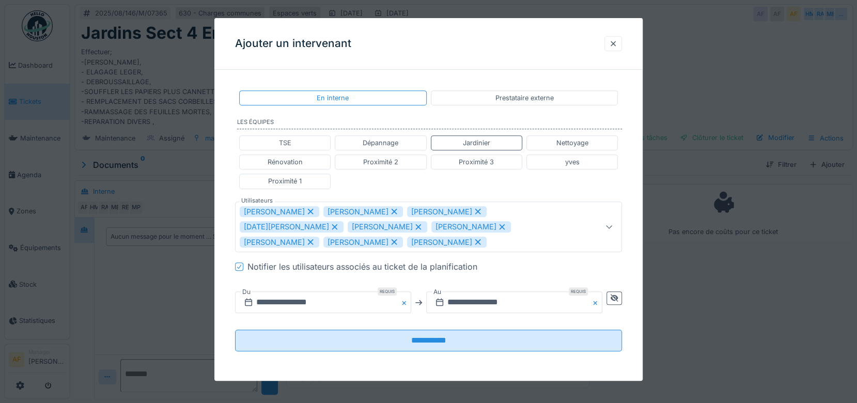
click at [306, 212] on icon at bounding box center [310, 211] width 9 height 7
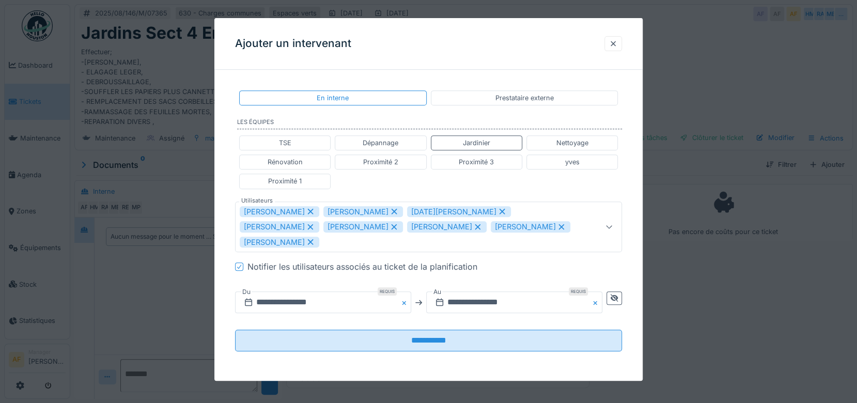
click at [313, 211] on icon at bounding box center [310, 212] width 6 height 6
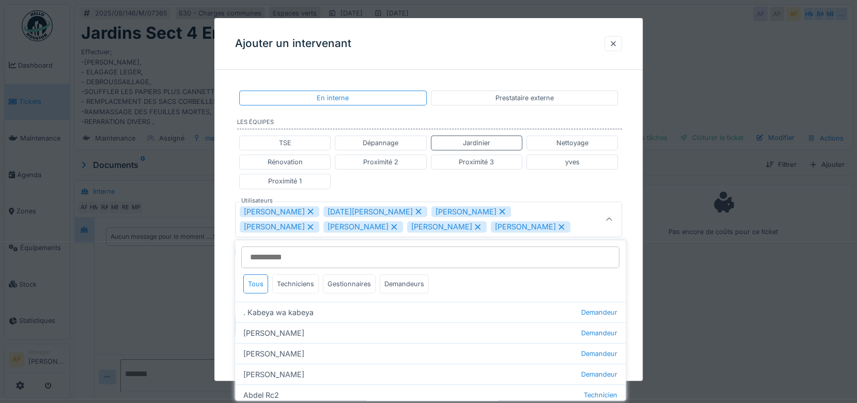
click at [499, 209] on icon at bounding box center [502, 212] width 6 height 6
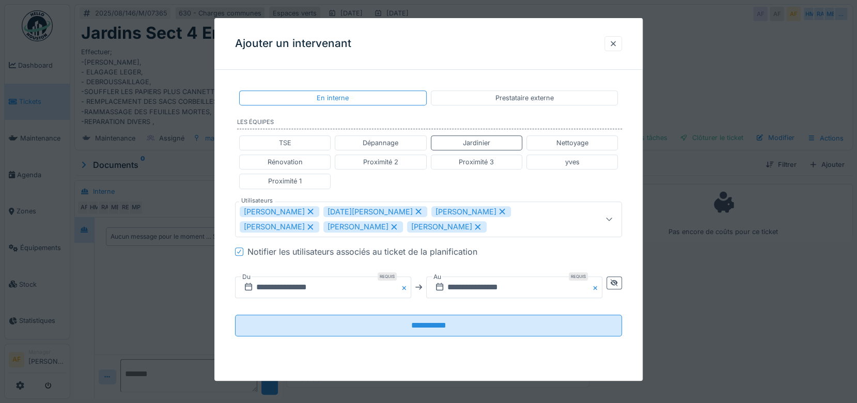
click at [499, 210] on icon at bounding box center [502, 212] width 6 height 6
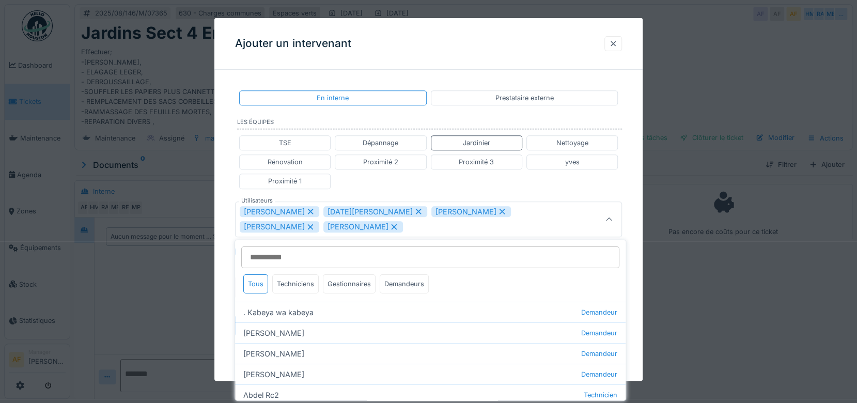
click at [499, 212] on icon at bounding box center [502, 212] width 6 height 6
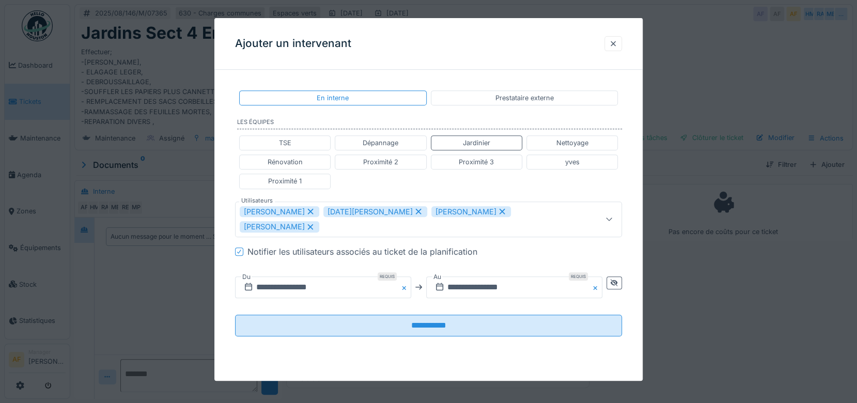
click at [497, 209] on icon at bounding box center [501, 211] width 9 height 7
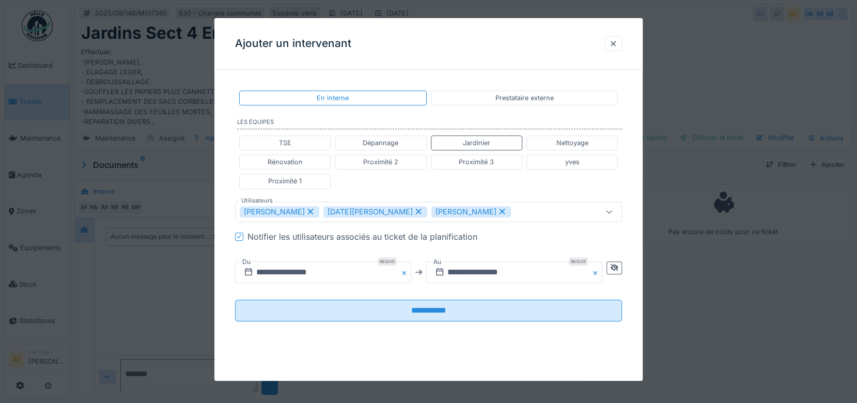
click at [497, 211] on icon at bounding box center [501, 211] width 9 height 7
type input "**********"
click at [312, 271] on input "**********" at bounding box center [323, 272] width 176 height 22
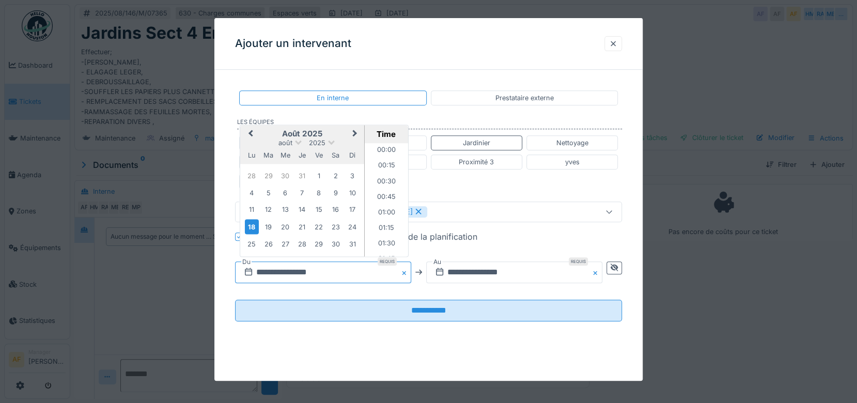
scroll to position [540, 0]
click at [288, 226] on div "20" at bounding box center [285, 227] width 14 height 14
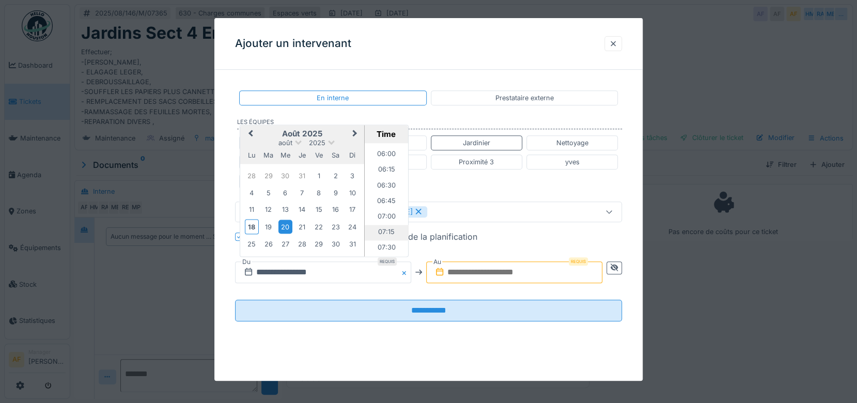
scroll to position [425, 0]
click at [386, 190] on li "07:30" at bounding box center [387, 190] width 44 height 15
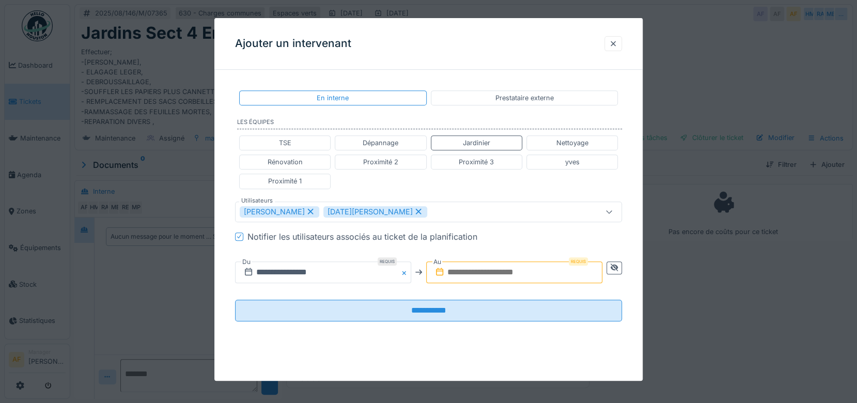
click at [500, 274] on input "text" at bounding box center [514, 272] width 176 height 22
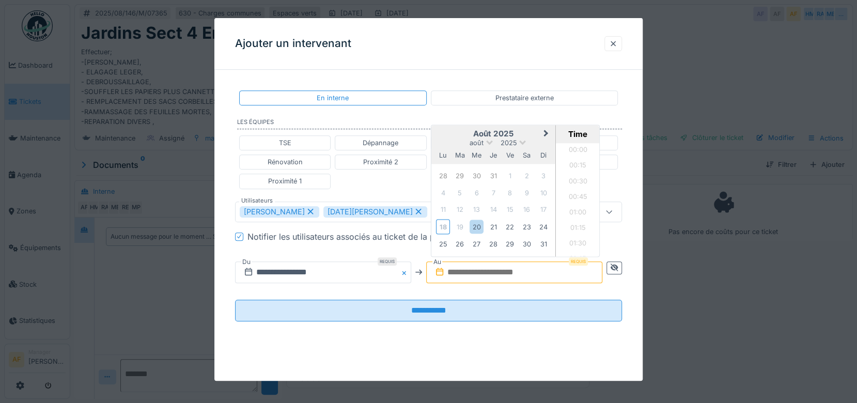
scroll to position [1113, 0]
click at [436, 201] on div "11 12 13 14 15 16 17" at bounding box center [492, 209] width 117 height 17
click at [481, 228] on div "20" at bounding box center [476, 227] width 14 height 14
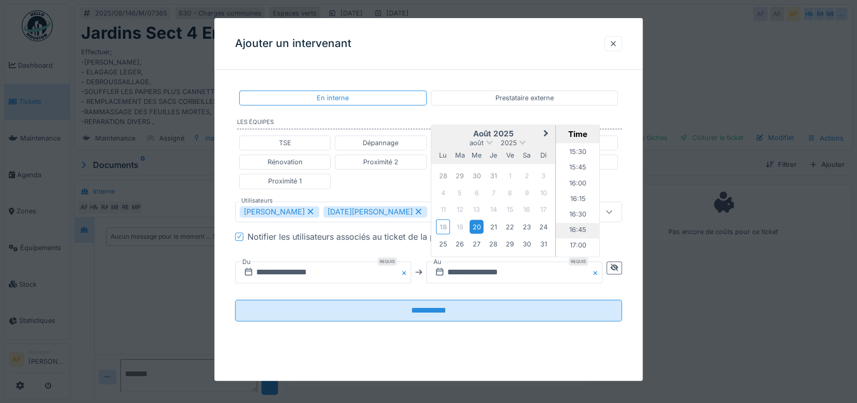
scroll to position [941, 0]
click at [583, 199] on li "16:00" at bounding box center [578, 201] width 44 height 15
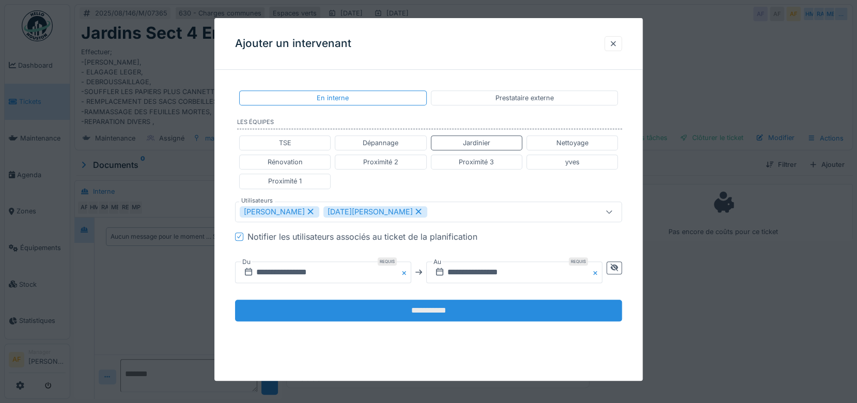
click at [455, 315] on input "**********" at bounding box center [428, 311] width 387 height 22
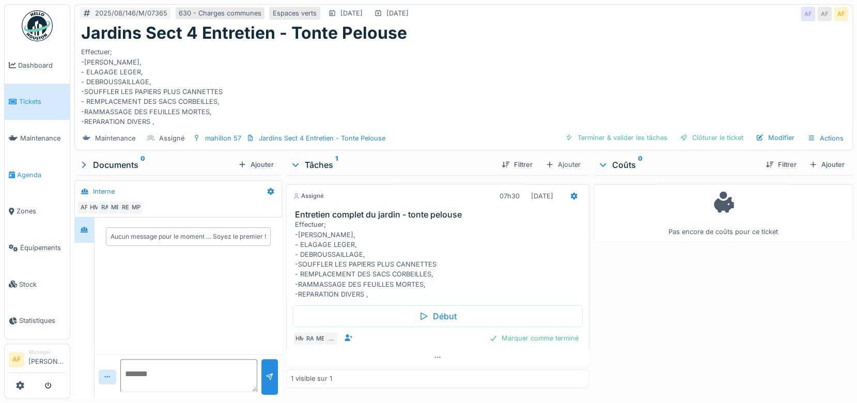
click at [29, 172] on span "Agenda" at bounding box center [41, 175] width 49 height 10
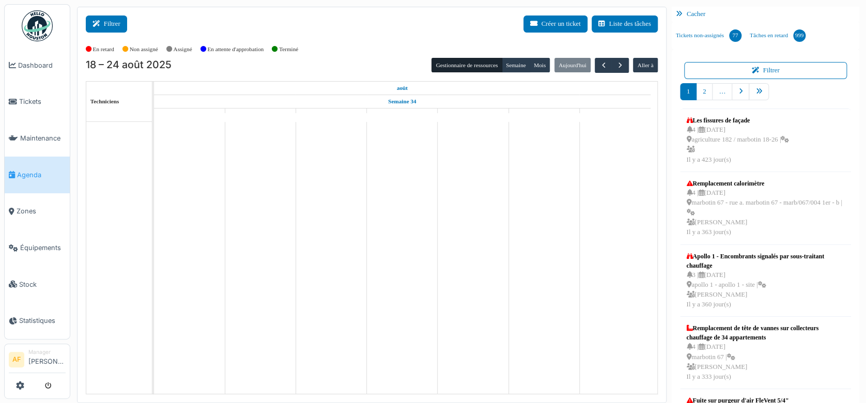
click at [116, 26] on button "Filtrer" at bounding box center [106, 23] width 41 height 17
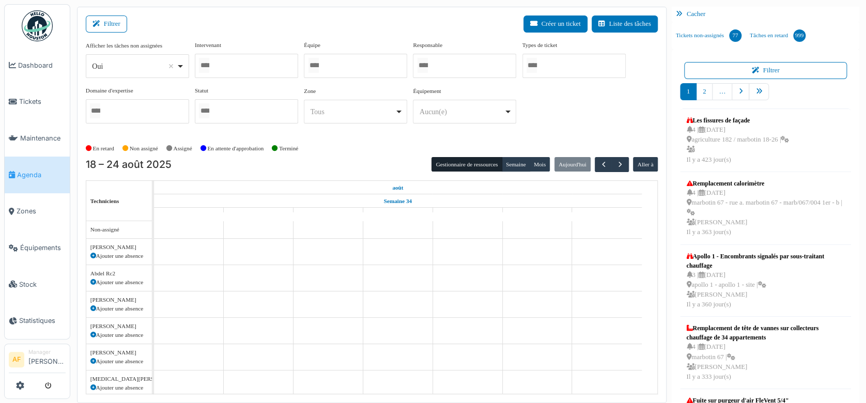
click at [239, 69] on div at bounding box center [246, 66] width 103 height 24
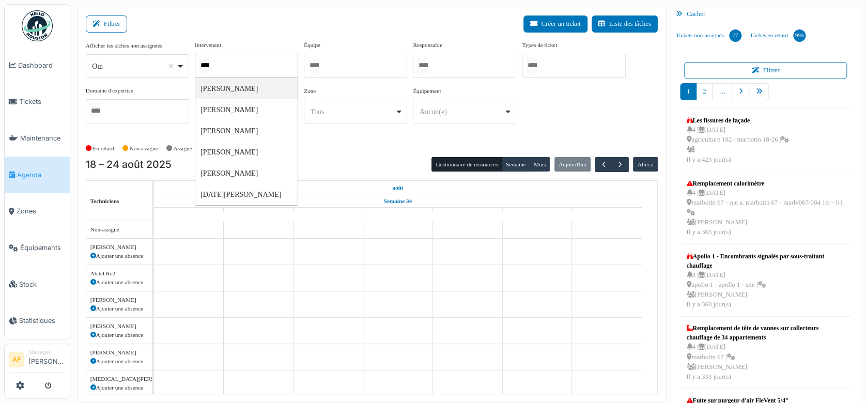
type input "*****"
